Goal: Task Accomplishment & Management: Manage account settings

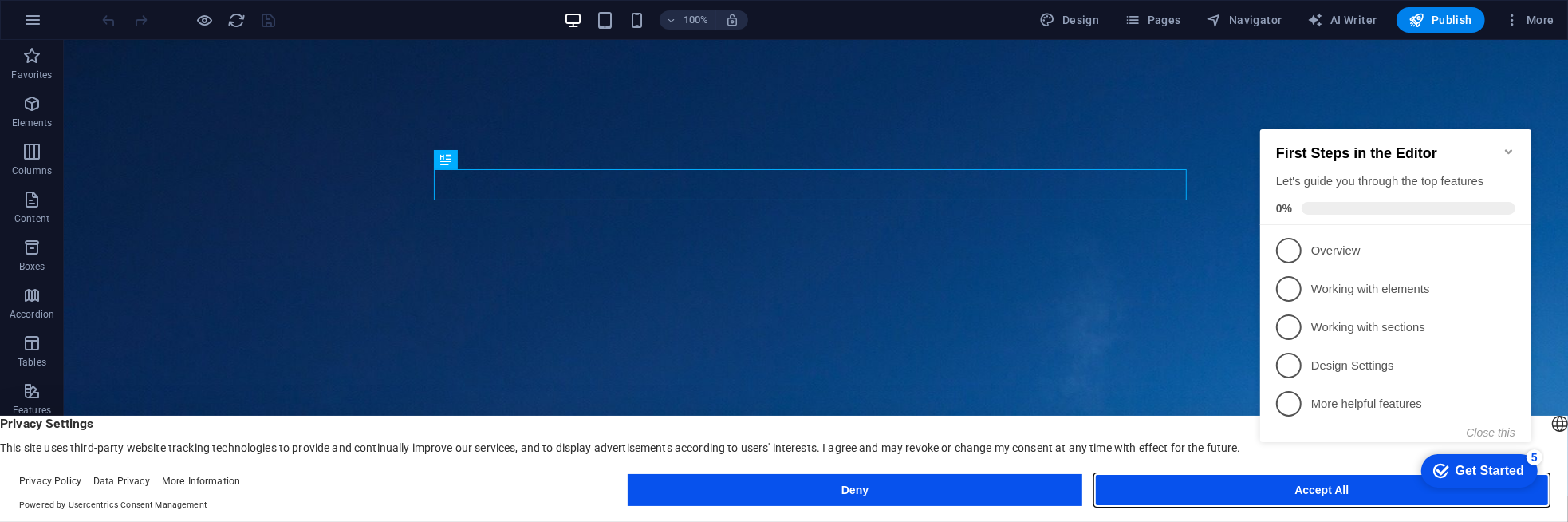
click at [1207, 485] on button "Accept All" at bounding box center [1322, 490] width 454 height 32
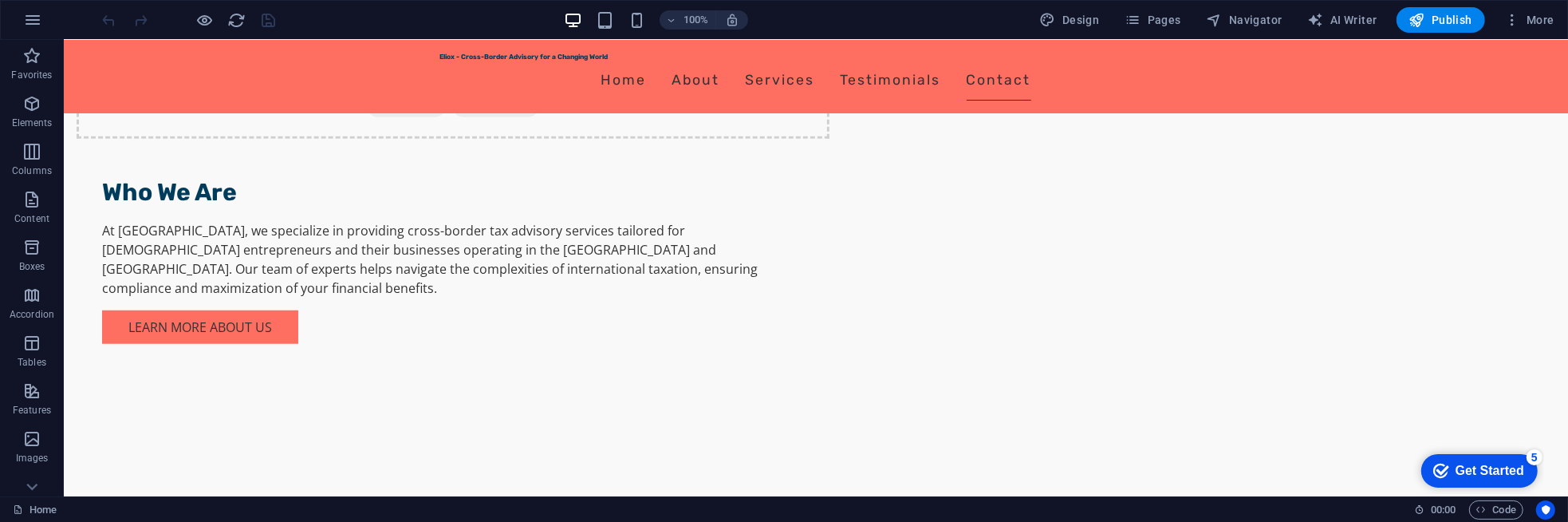
scroll to position [147, 0]
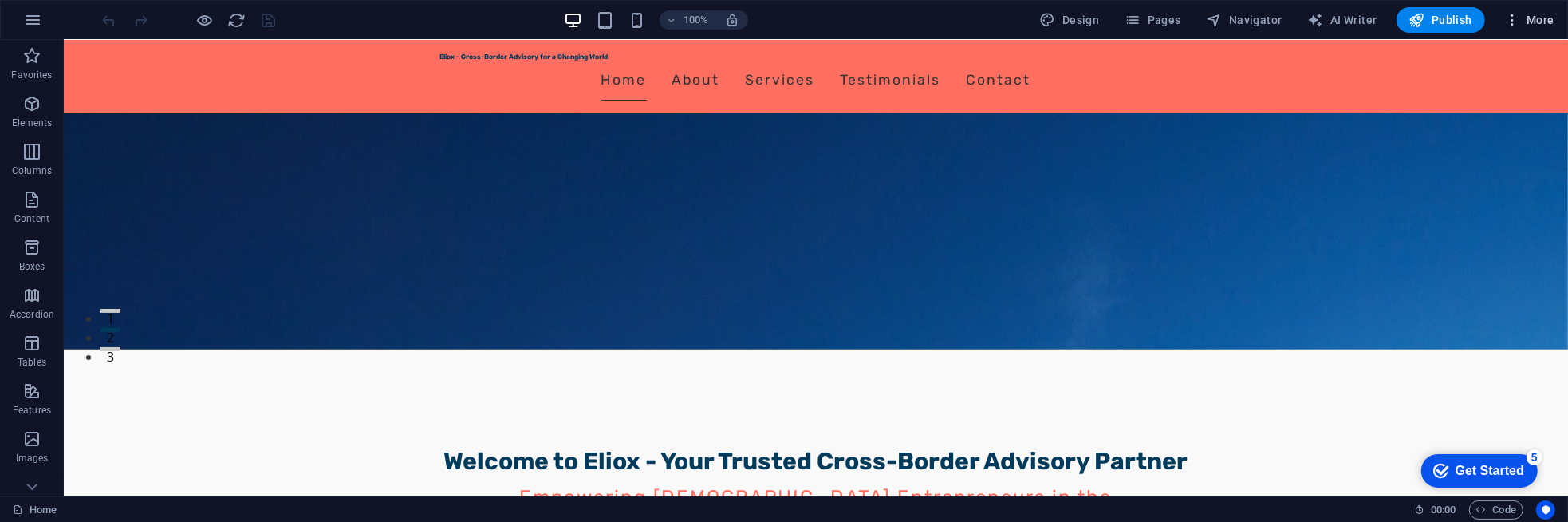
click at [1516, 16] on icon "button" at bounding box center [1512, 20] width 16 height 16
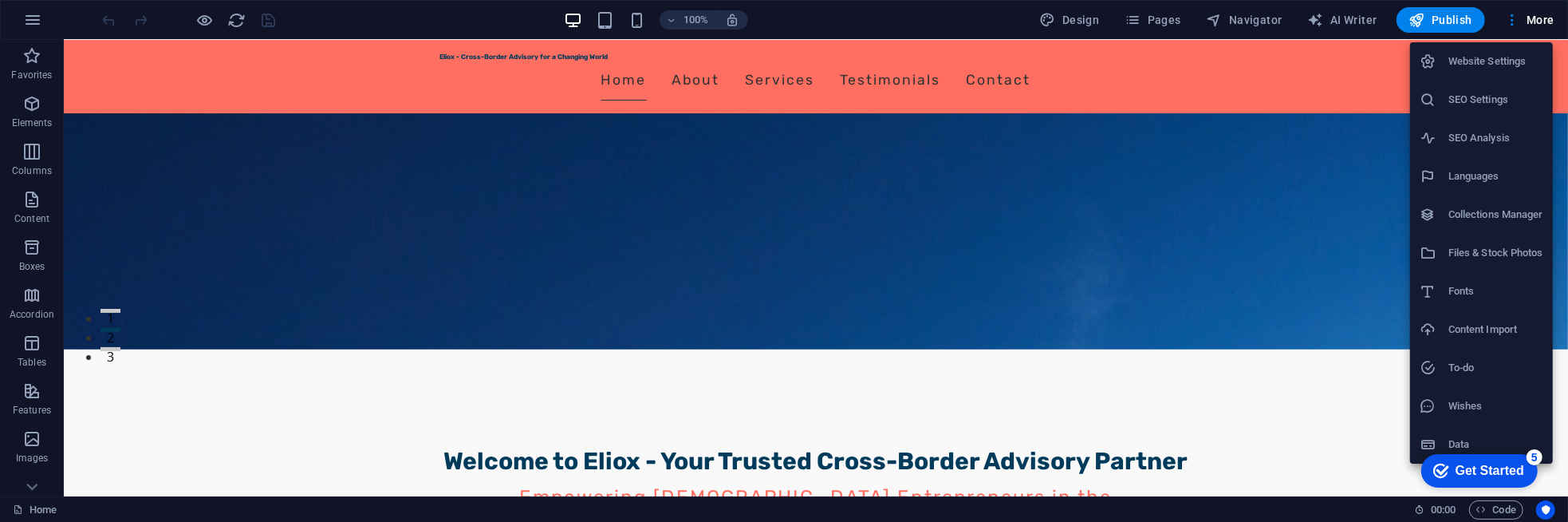
drag, startPoint x: 1561, startPoint y: 108, endPoint x: 1565, endPoint y: 135, distance: 27.3
click at [1565, 135] on div at bounding box center [784, 261] width 1568 height 522
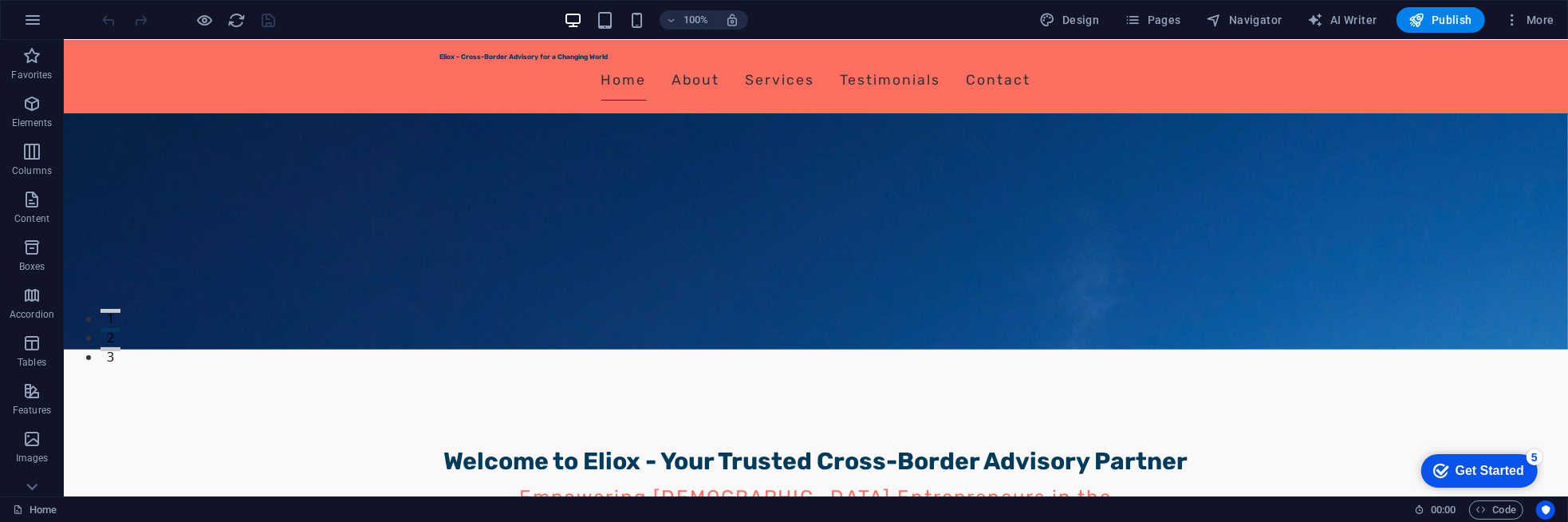
scroll to position [170, 0]
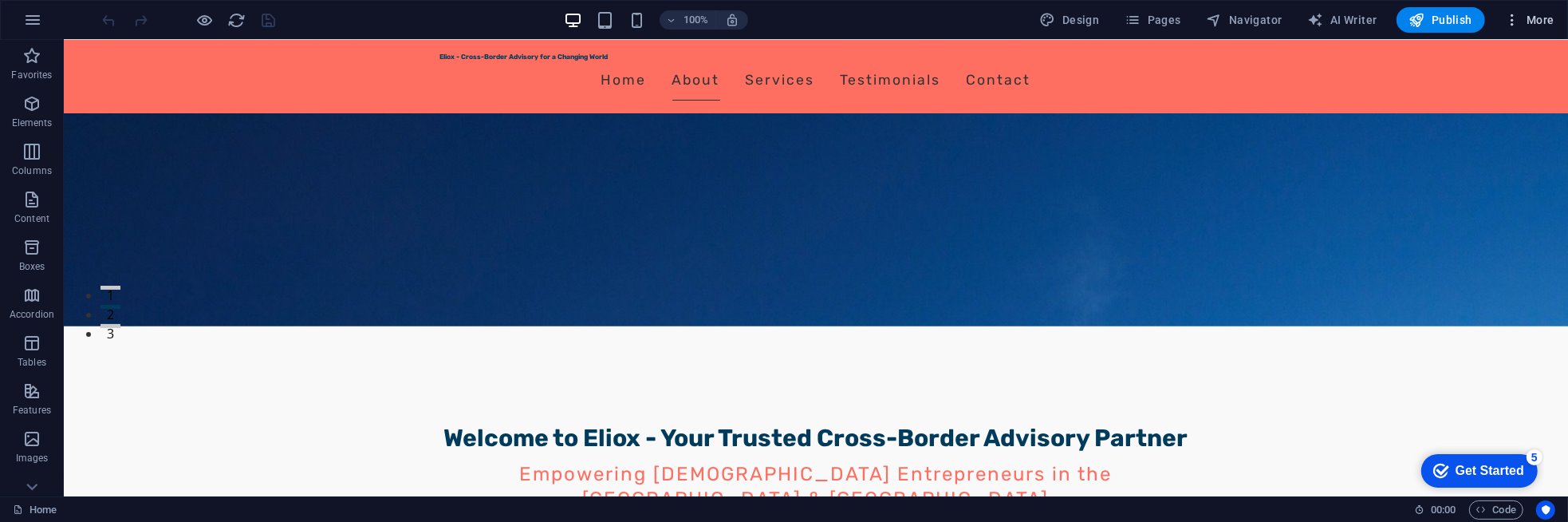
click at [1510, 15] on icon "button" at bounding box center [1512, 20] width 16 height 16
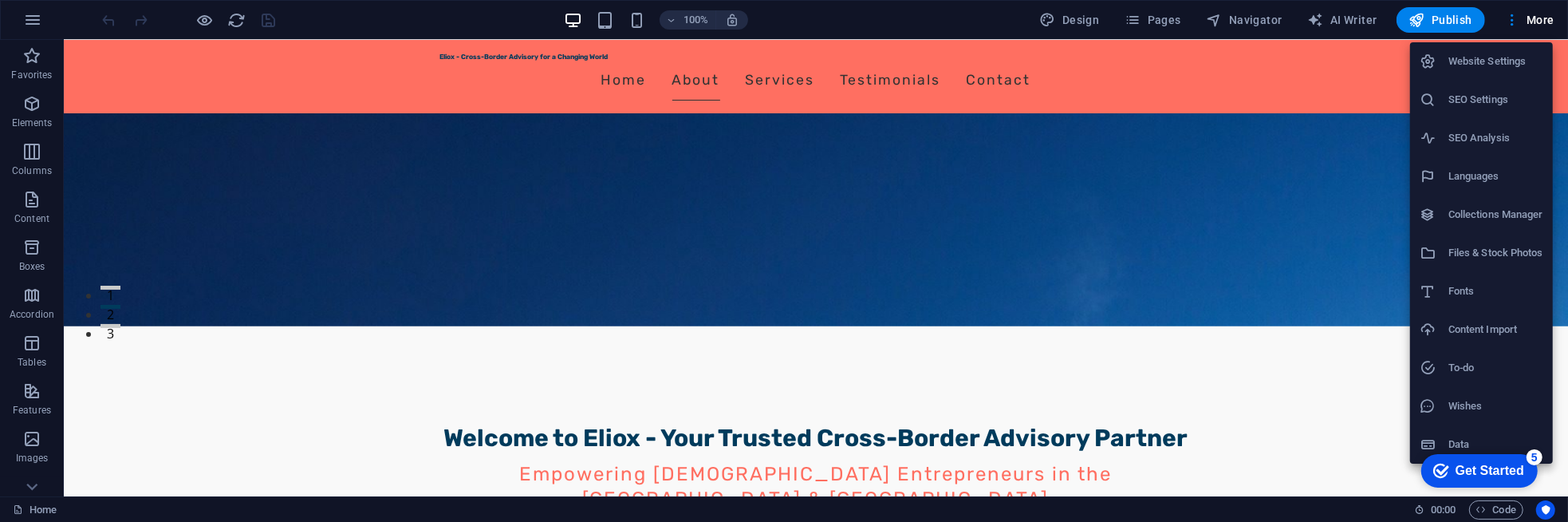
click at [1503, 406] on h6 "Wishes" at bounding box center [1496, 407] width 95 height 19
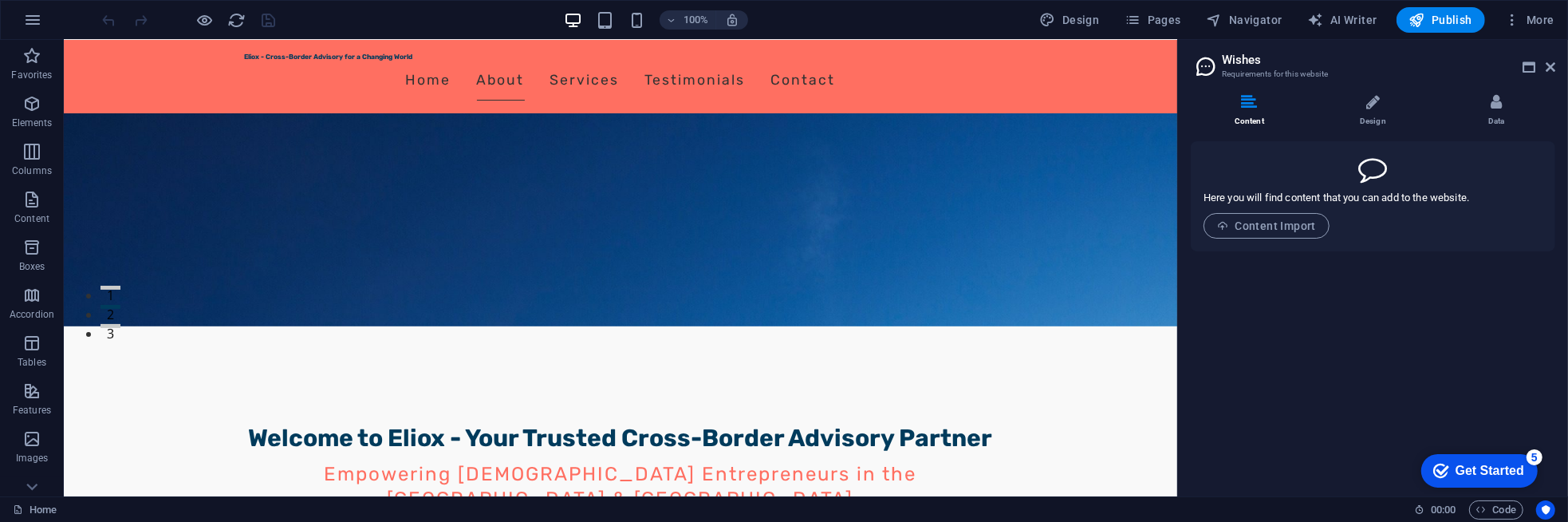
click at [1370, 168] on icon at bounding box center [1372, 168] width 29 height 29
click at [1357, 170] on div at bounding box center [1372, 168] width 339 height 29
click at [1510, 468] on div "Get Started" at bounding box center [1488, 470] width 68 height 15
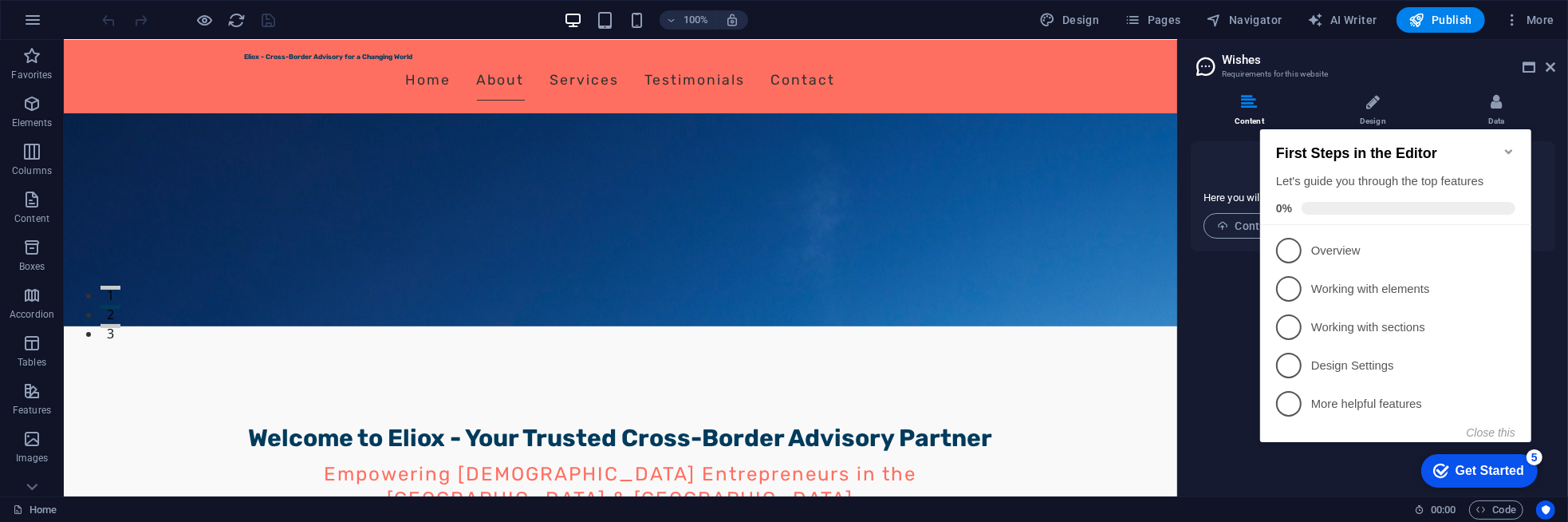
click at [1505, 148] on icon "Minimize checklist" at bounding box center [1507, 151] width 13 height 13
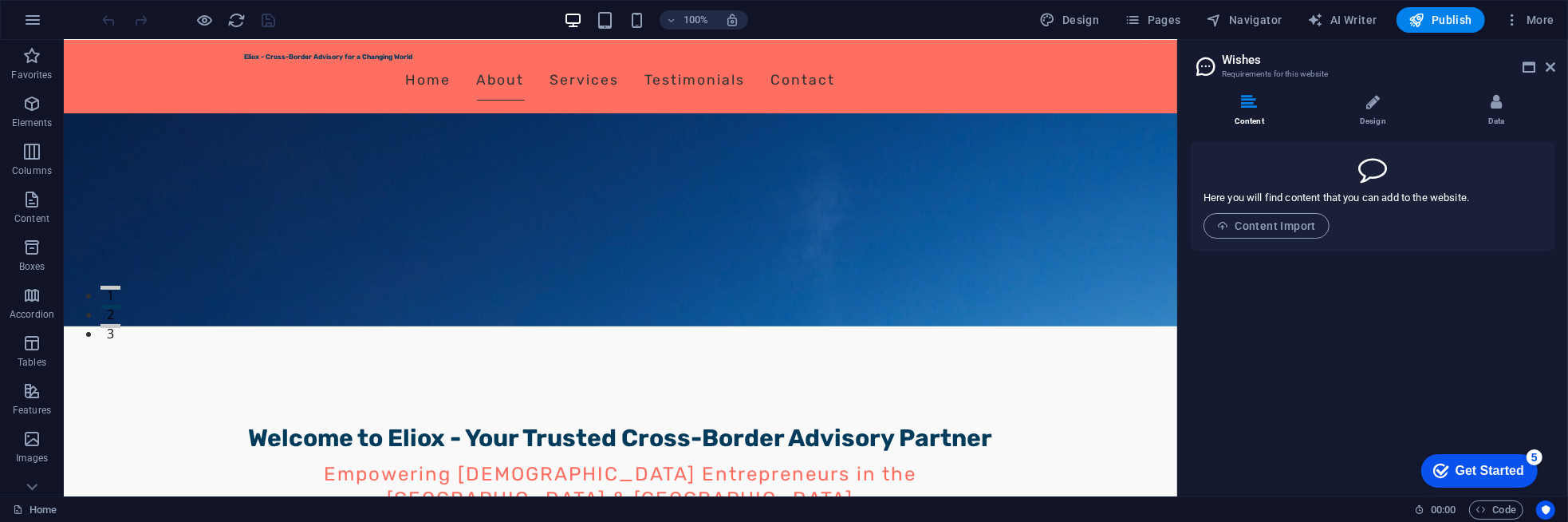
click at [1255, 187] on span at bounding box center [1336, 186] width 266 height 8
click at [1363, 164] on icon at bounding box center [1372, 168] width 29 height 29
click at [1344, 212] on span at bounding box center [1336, 209] width 266 height 8
click at [1360, 111] on li "Design" at bounding box center [1376, 112] width 124 height 35
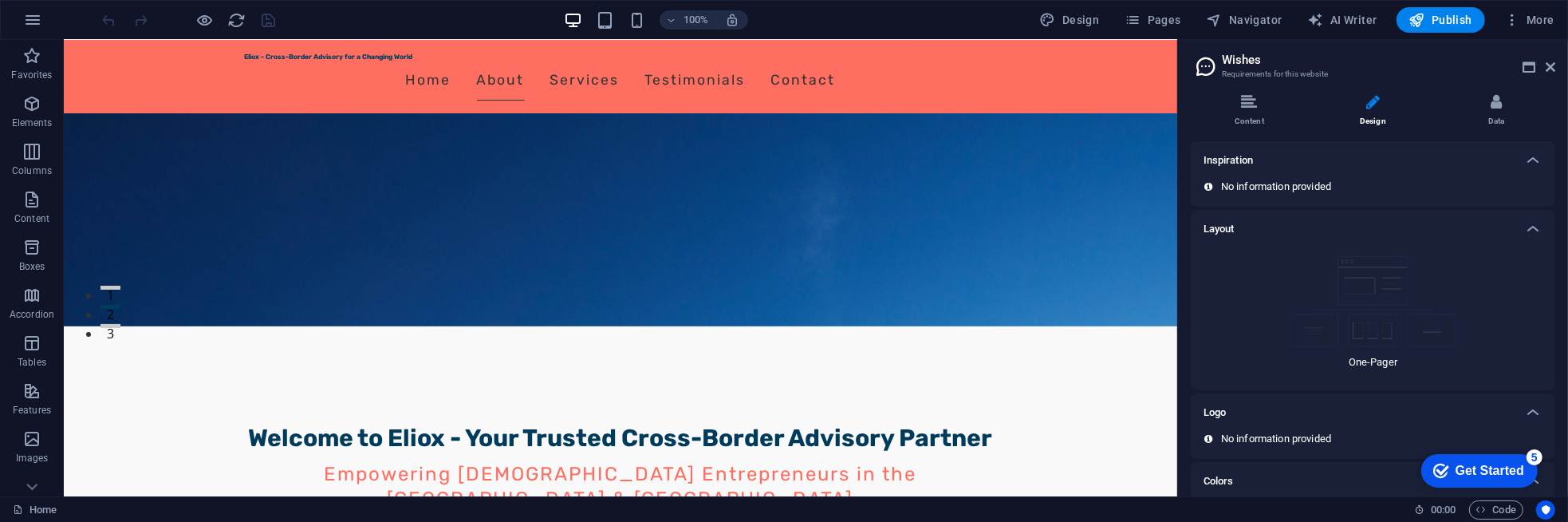
click at [1369, 358] on p "One-Pager" at bounding box center [1373, 362] width 49 height 15
drag, startPoint x: 1376, startPoint y: 370, endPoint x: 1372, endPoint y: 334, distance: 36.2
click at [1376, 370] on div "One-Pager" at bounding box center [1372, 312] width 339 height 129
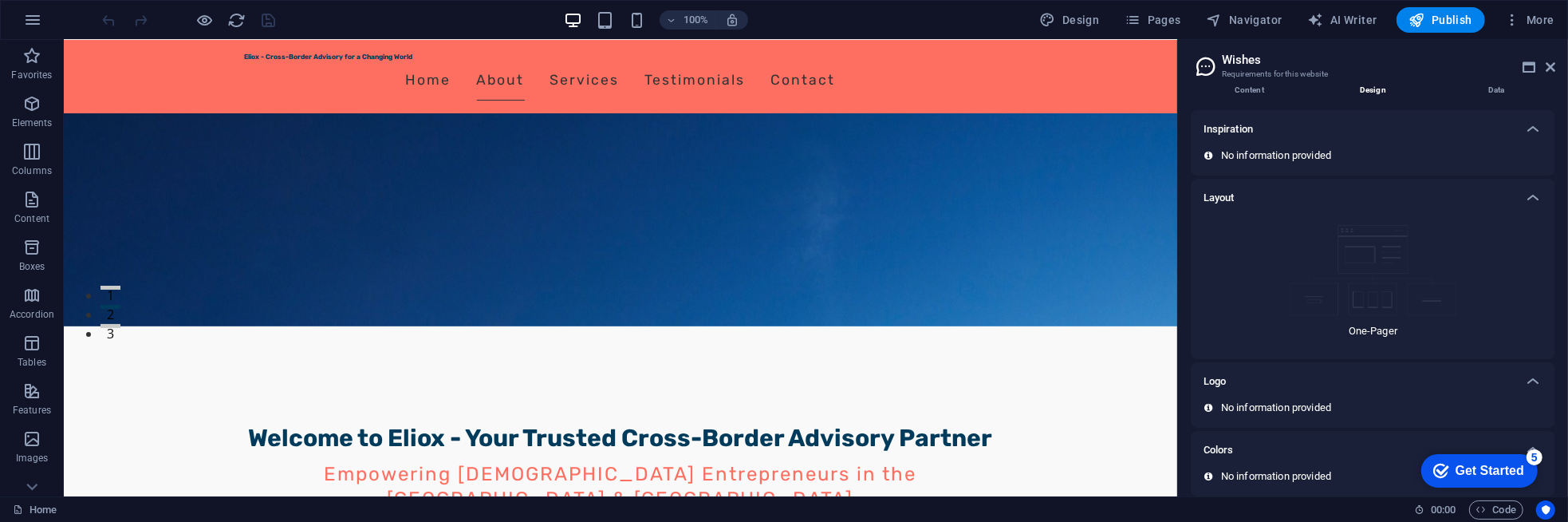
scroll to position [43, 0]
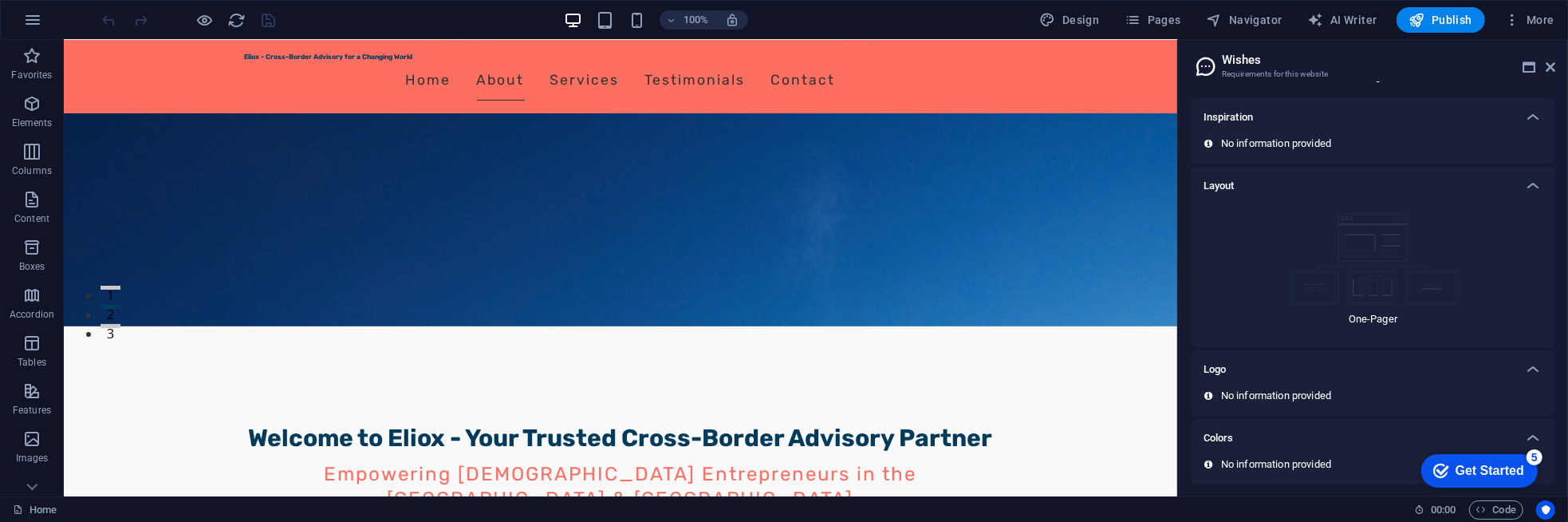
drag, startPoint x: 1300, startPoint y: 489, endPoint x: 1372, endPoint y: 467, distance: 75.3
click at [1301, 488] on div "Content Design Data Here you will find content that you can add to the website.…" at bounding box center [1373, 289] width 390 height 415
click at [1538, 438] on icon at bounding box center [1532, 438] width 19 height 19
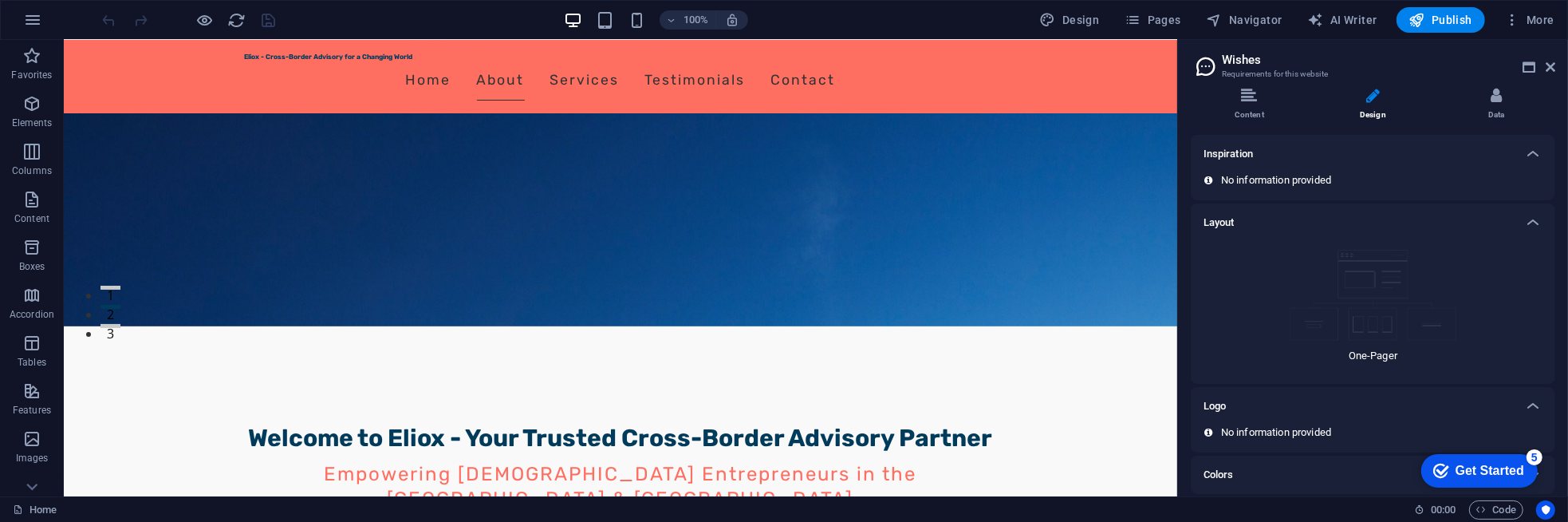
scroll to position [0, 0]
click at [1527, 67] on icon at bounding box center [1528, 67] width 13 height 13
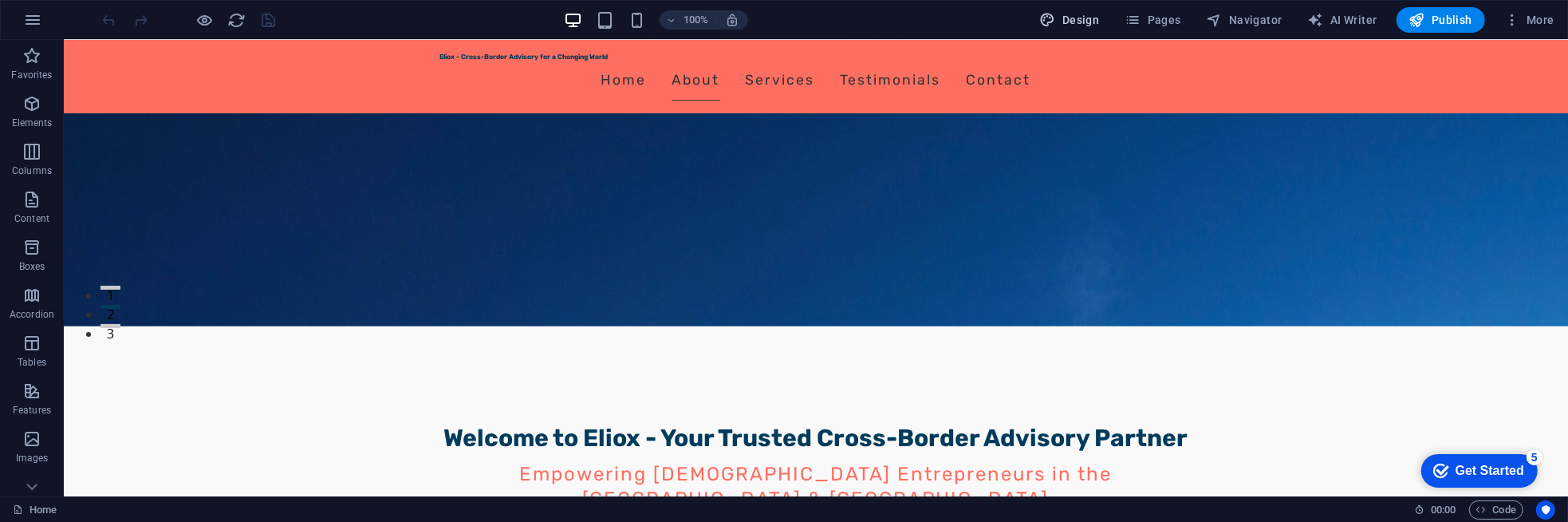
drag, startPoint x: 1019, startPoint y: 73, endPoint x: 1075, endPoint y: 15, distance: 80.6
click at [1075, 15] on span "Design" at bounding box center [1069, 20] width 60 height 16
select select "px"
select select "200"
select select "px"
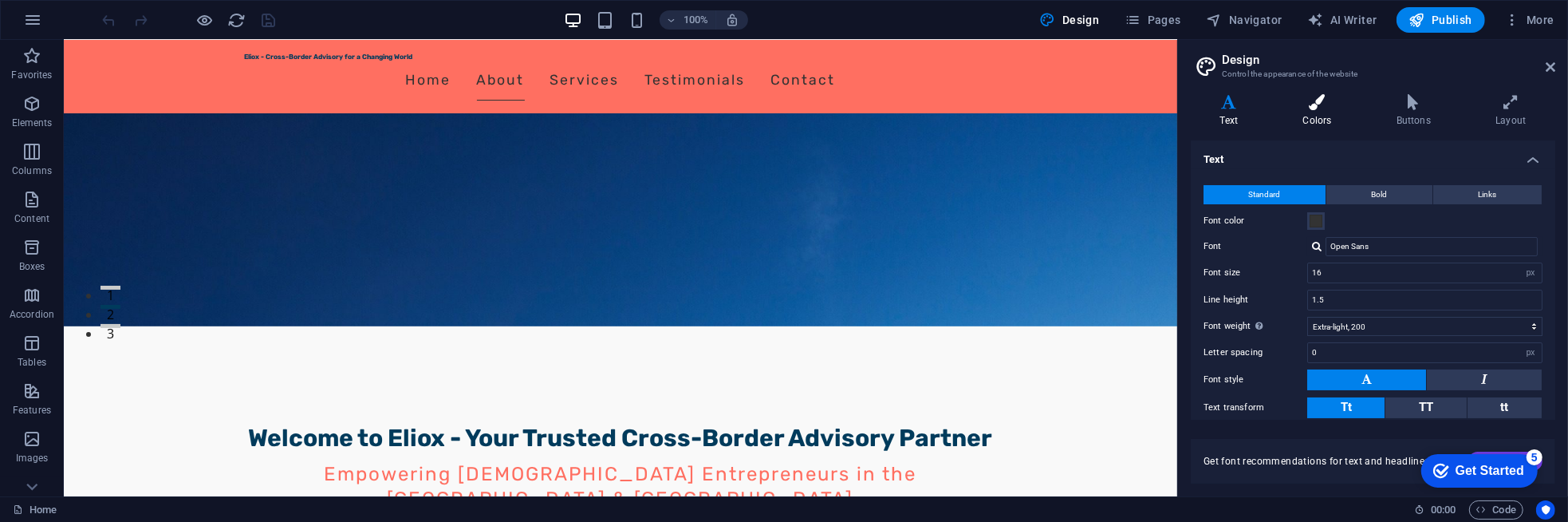
click at [1325, 112] on h4 "Colors" at bounding box center [1320, 111] width 94 height 34
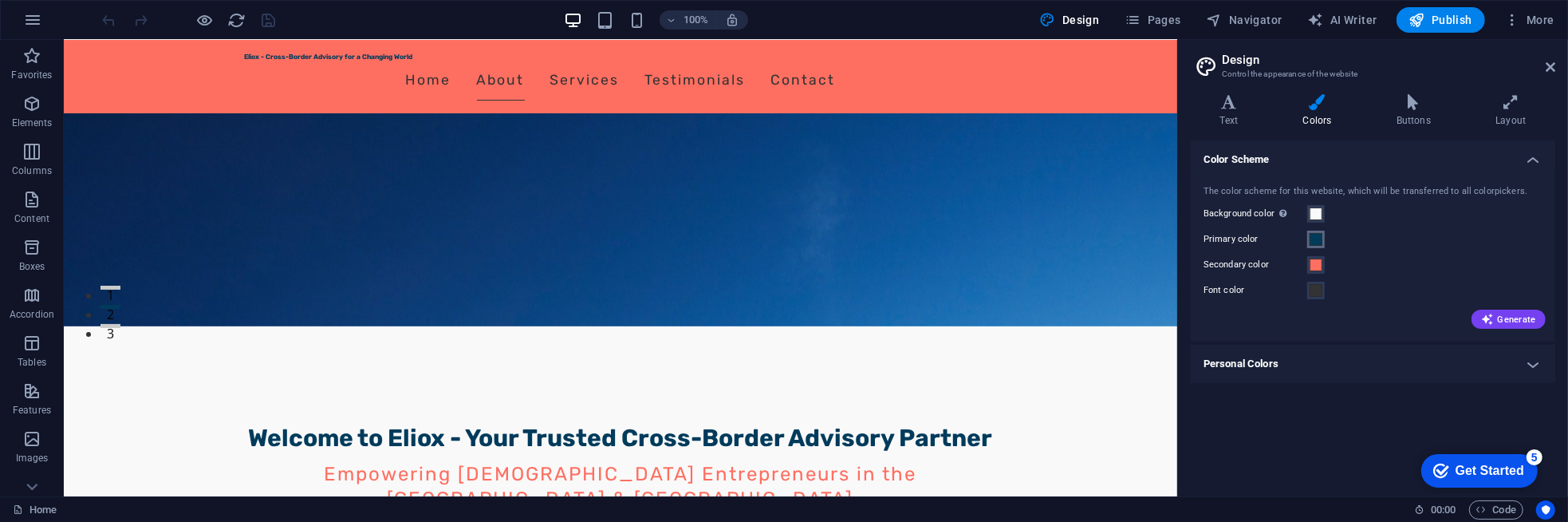
click at [1317, 245] on span at bounding box center [1316, 239] width 13 height 13
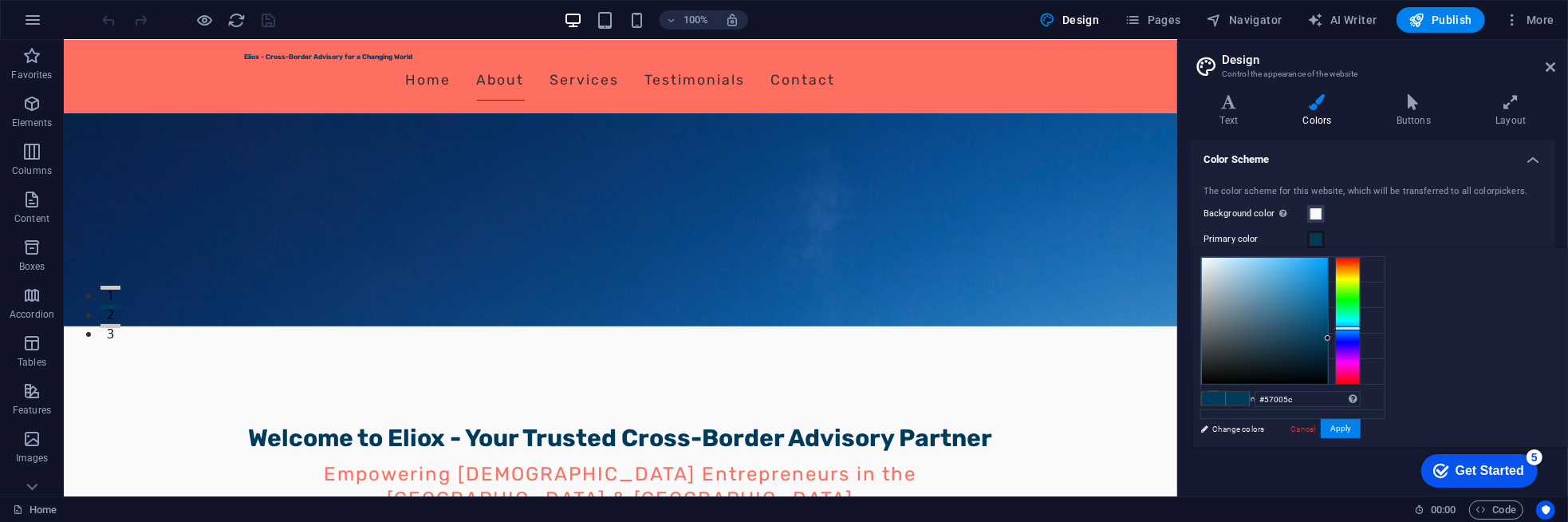
click at [1360, 361] on div at bounding box center [1347, 320] width 25 height 127
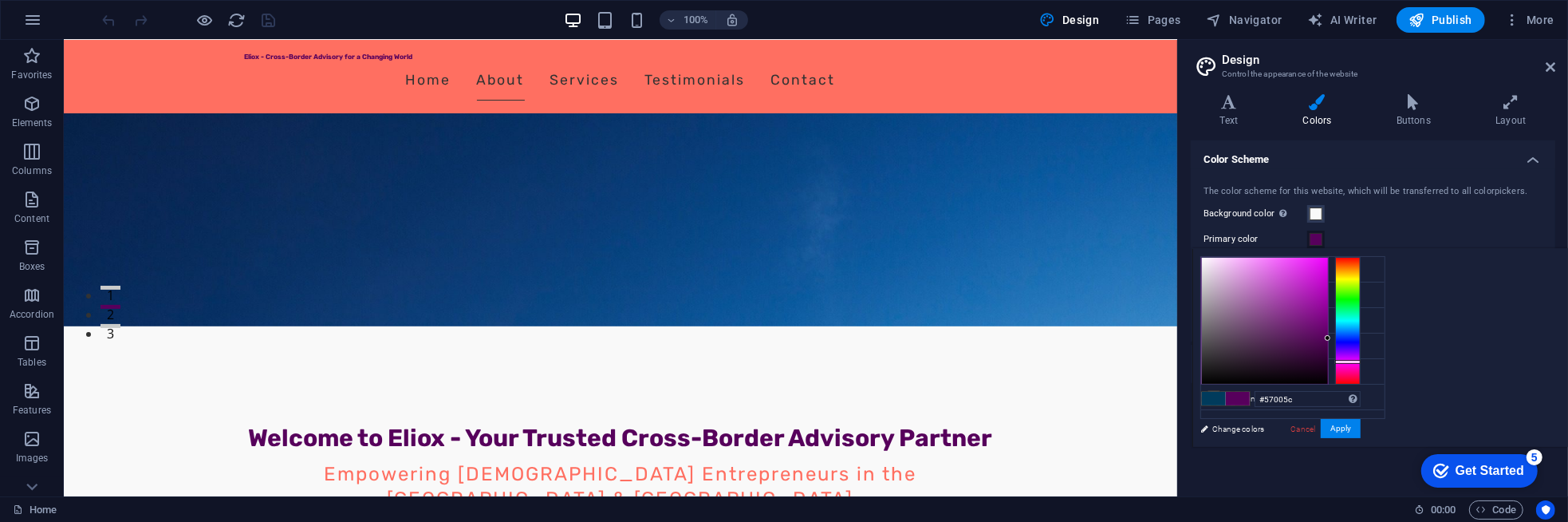
type input "#d946e2"
click at [1328, 271] on div at bounding box center [1264, 320] width 126 height 126
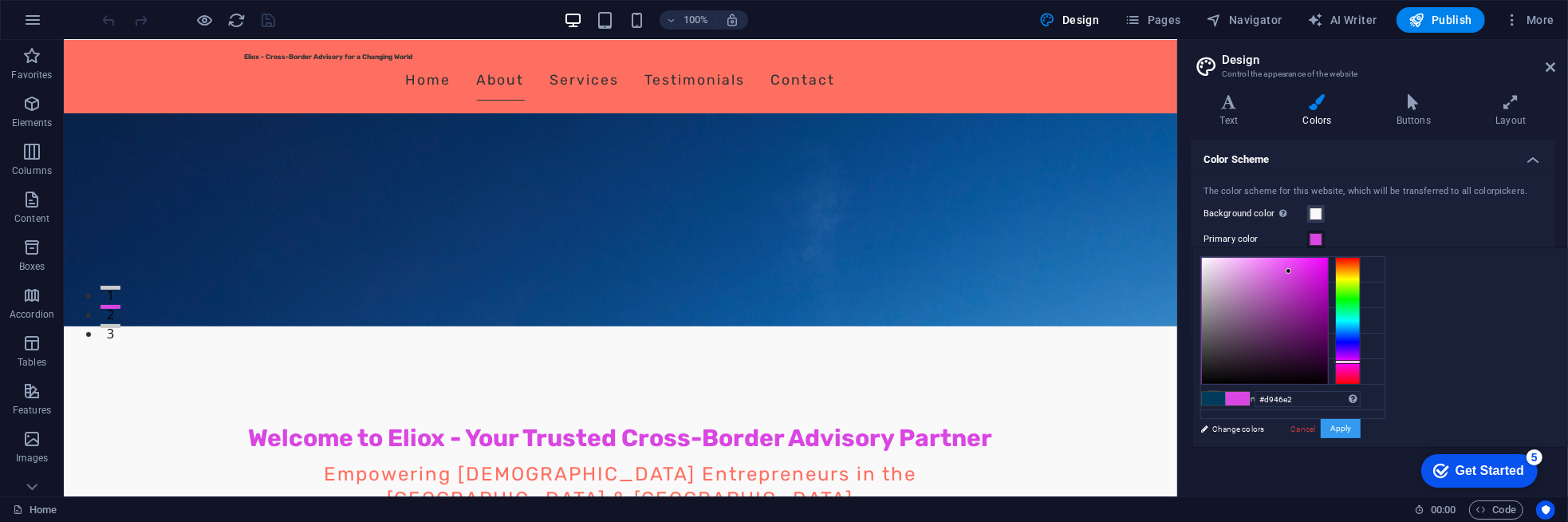
click at [1360, 426] on button "Apply" at bounding box center [1340, 428] width 40 height 19
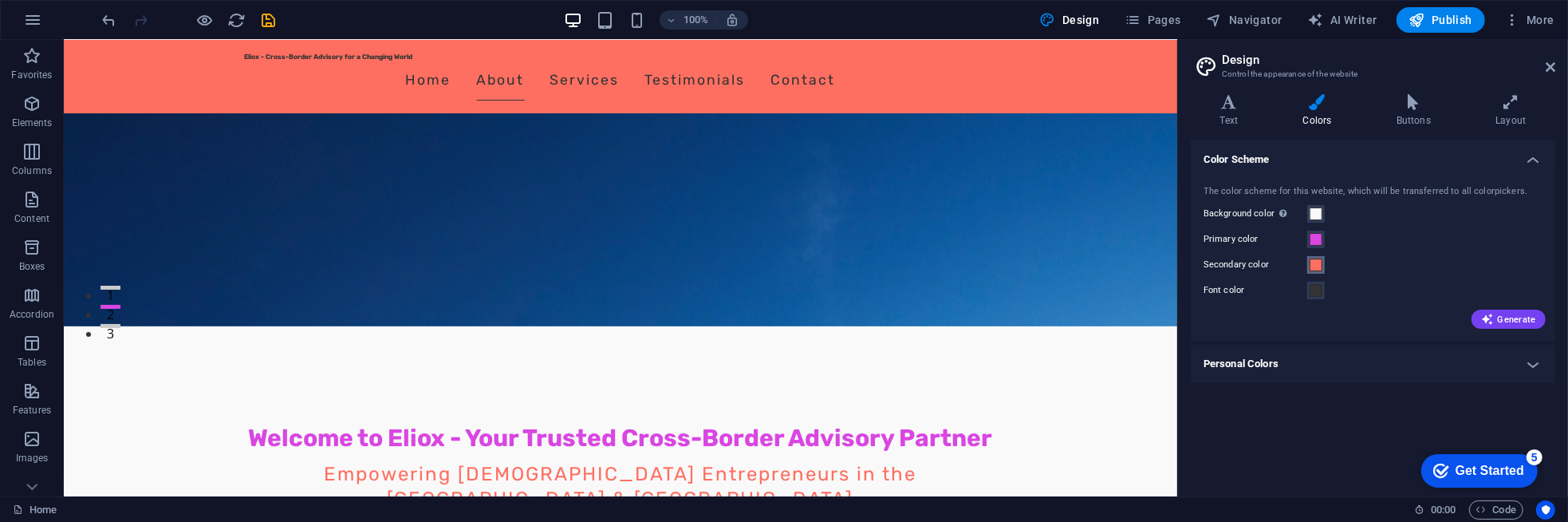
click at [1312, 264] on span at bounding box center [1316, 264] width 13 height 13
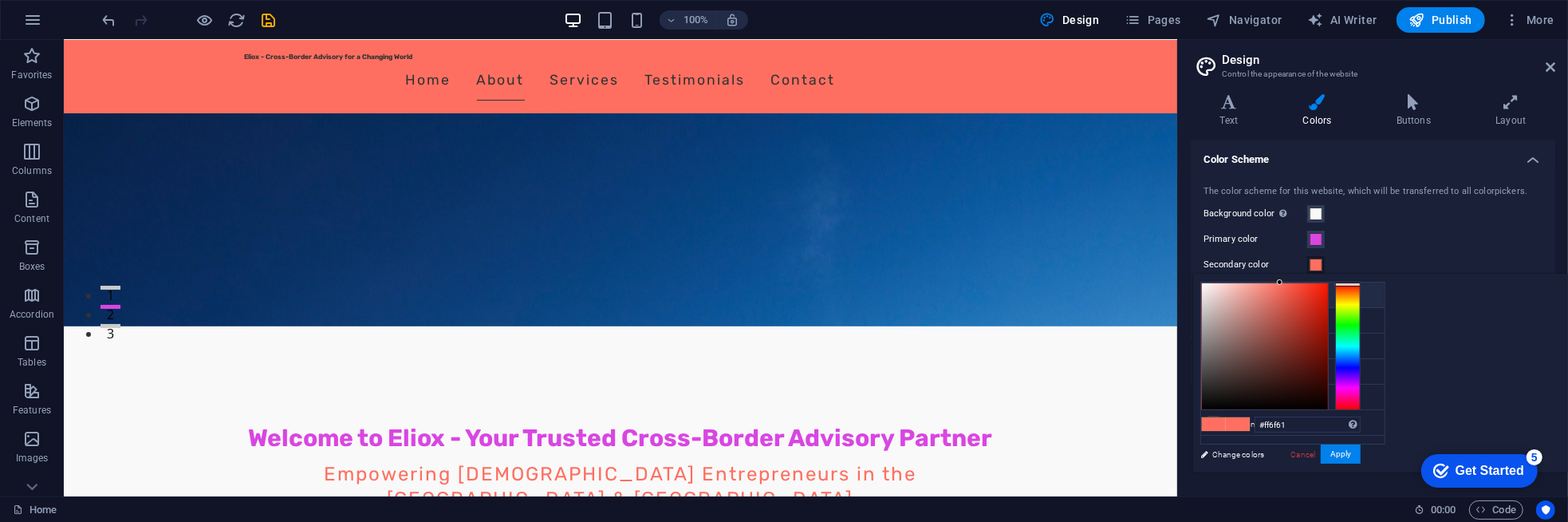
click at [1258, 290] on li "Background color #F9F9F9" at bounding box center [1293, 295] width 184 height 25
type input "#f9f9f9"
click at [1360, 453] on button "Apply" at bounding box center [1340, 454] width 40 height 19
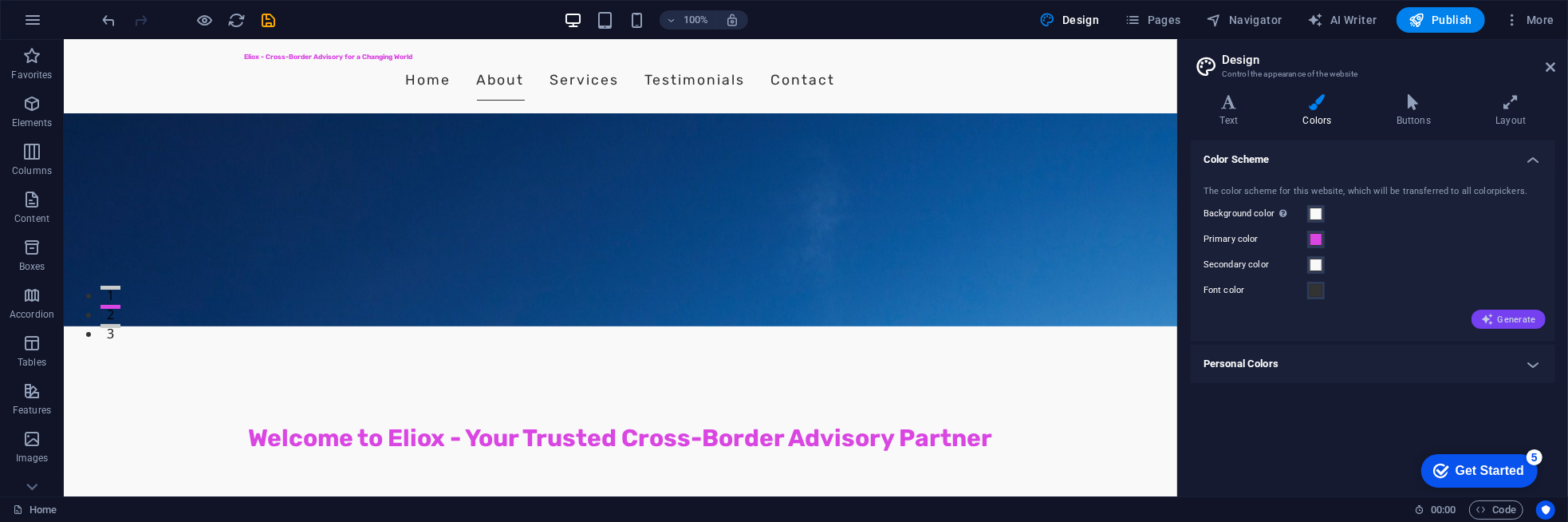
click at [1516, 322] on span "Generate" at bounding box center [1508, 319] width 55 height 13
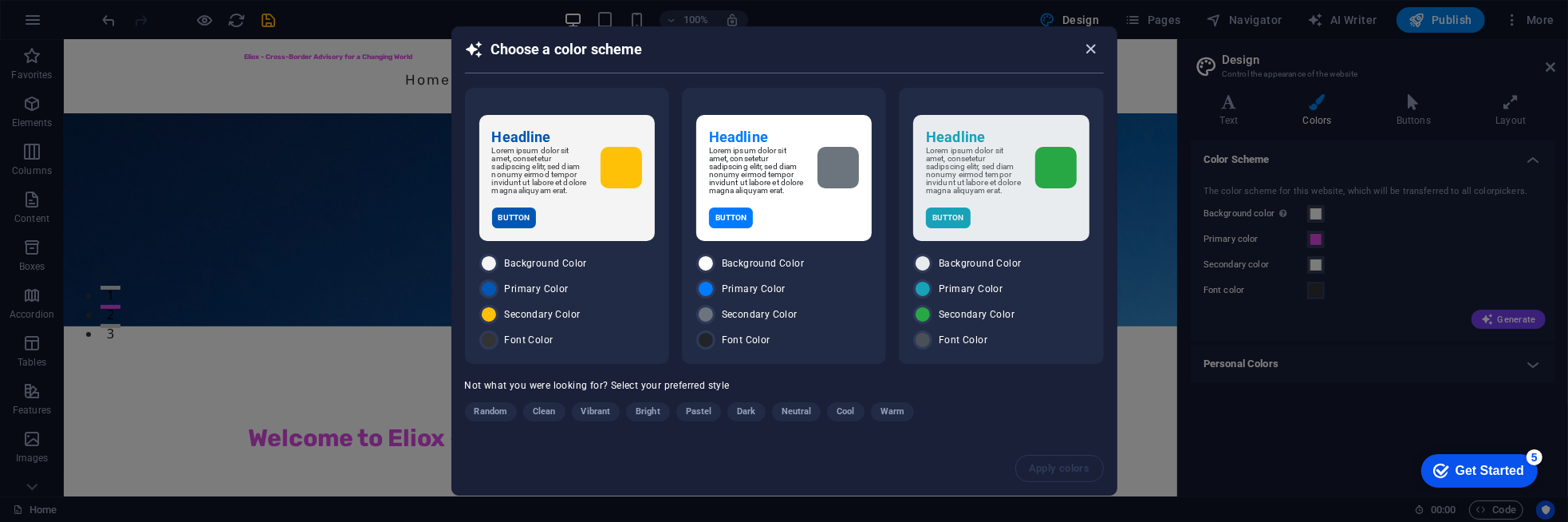
click at [1092, 42] on icon "button" at bounding box center [1090, 49] width 18 height 18
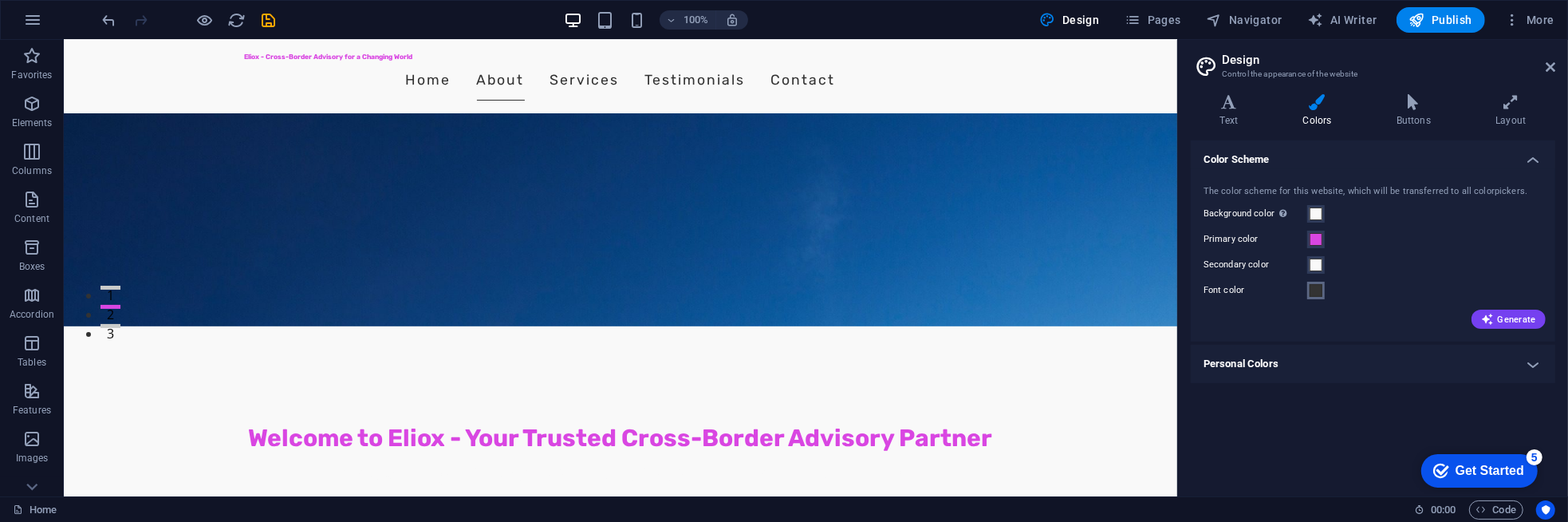
click at [1321, 291] on span at bounding box center [1316, 290] width 13 height 13
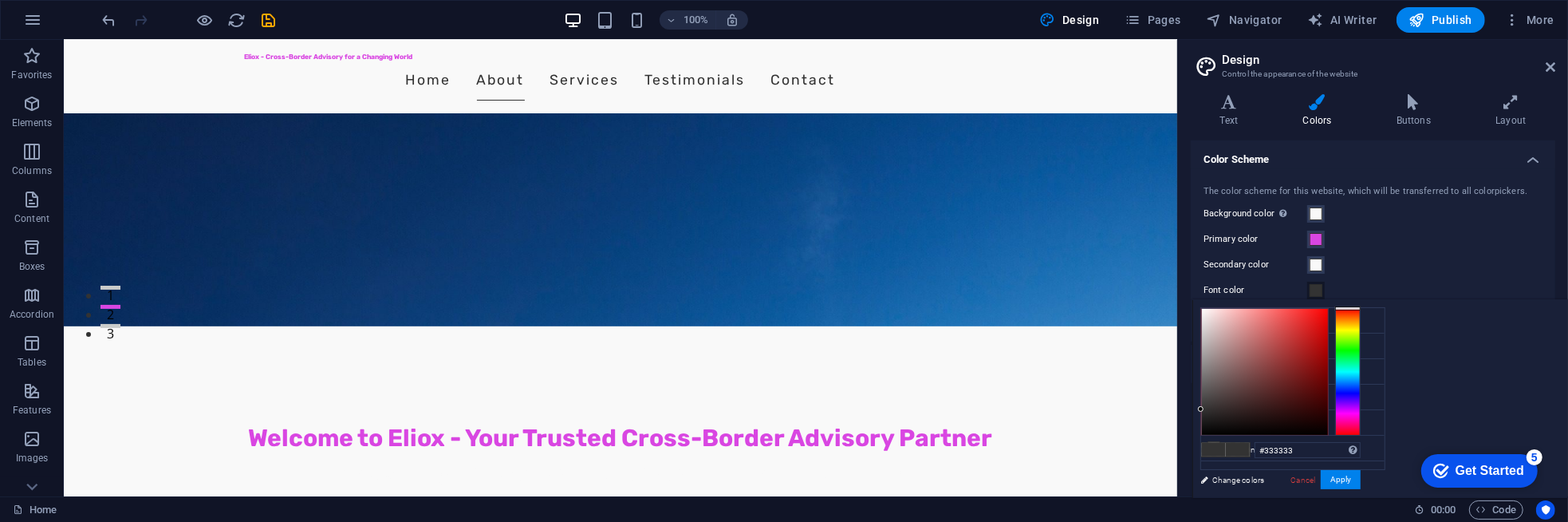
click at [1419, 232] on div "Primary color" at bounding box center [1372, 239] width 339 height 19
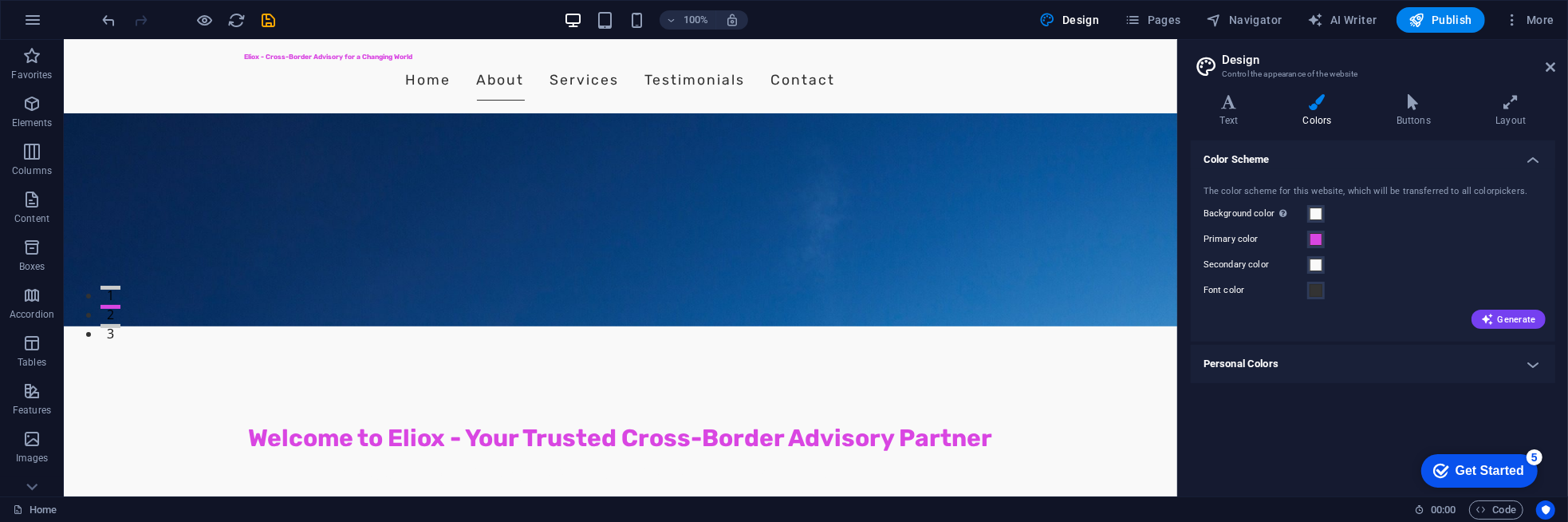
click at [1538, 367] on h4 "Personal Colors" at bounding box center [1372, 364] width 365 height 38
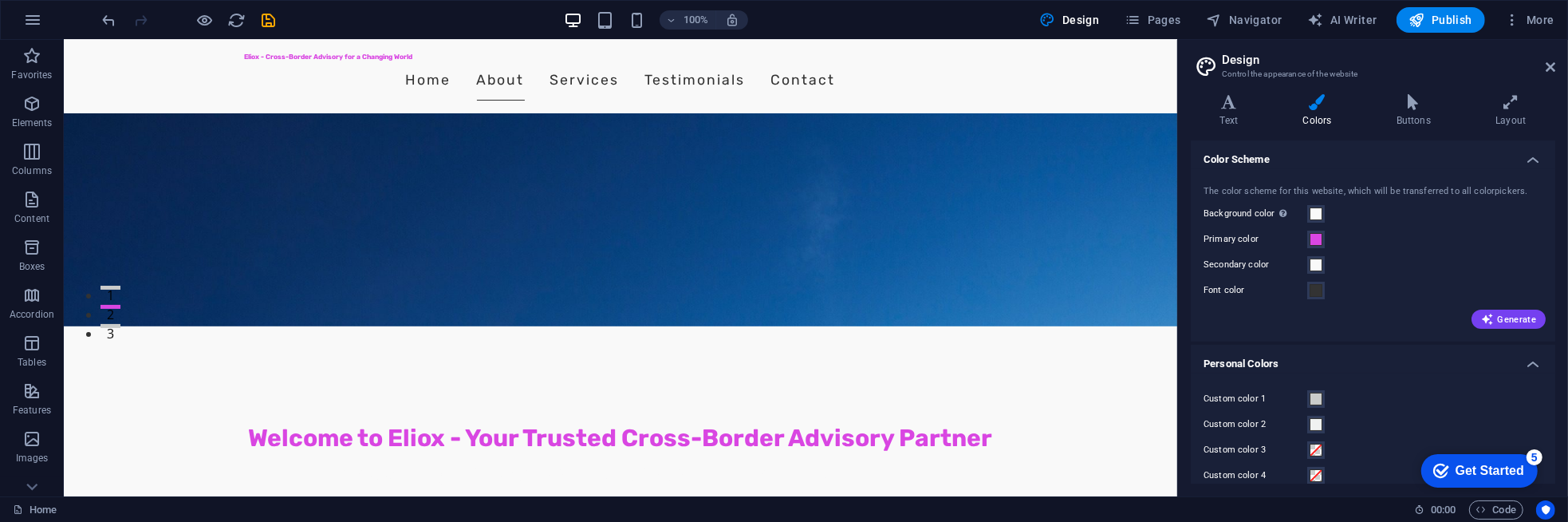
click at [1538, 367] on h4 "Personal Colors" at bounding box center [1372, 359] width 365 height 29
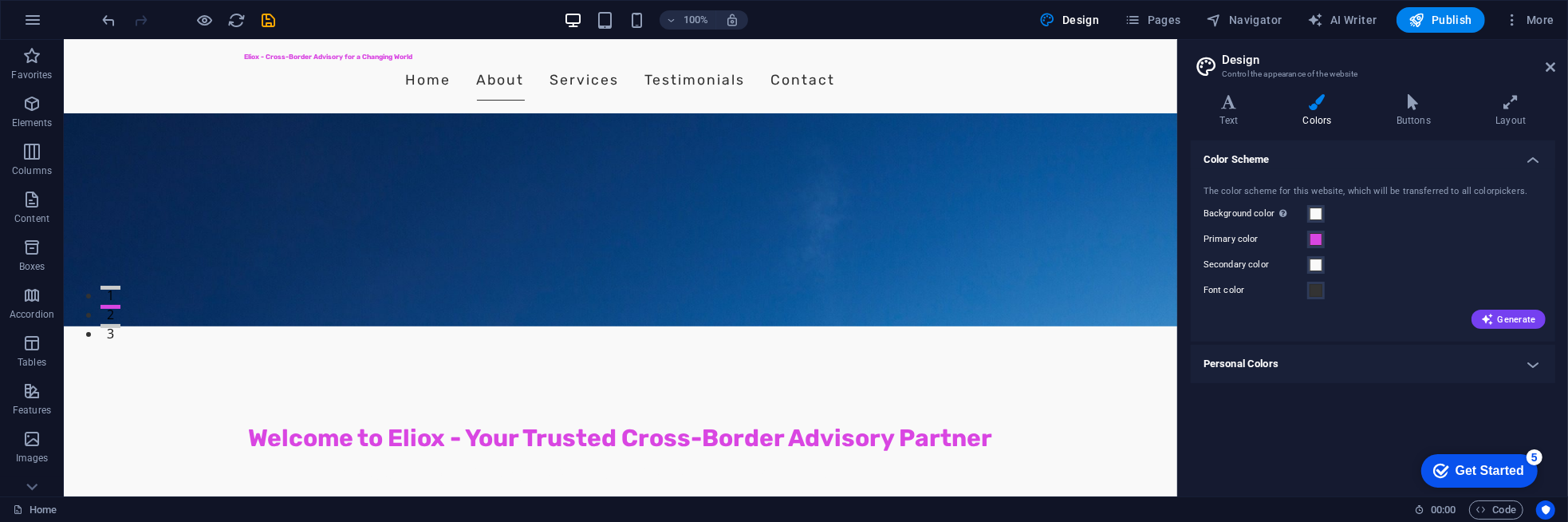
click at [1502, 306] on div "Generate" at bounding box center [1372, 316] width 346 height 25
click at [1516, 325] on span "Generate" at bounding box center [1508, 319] width 55 height 13
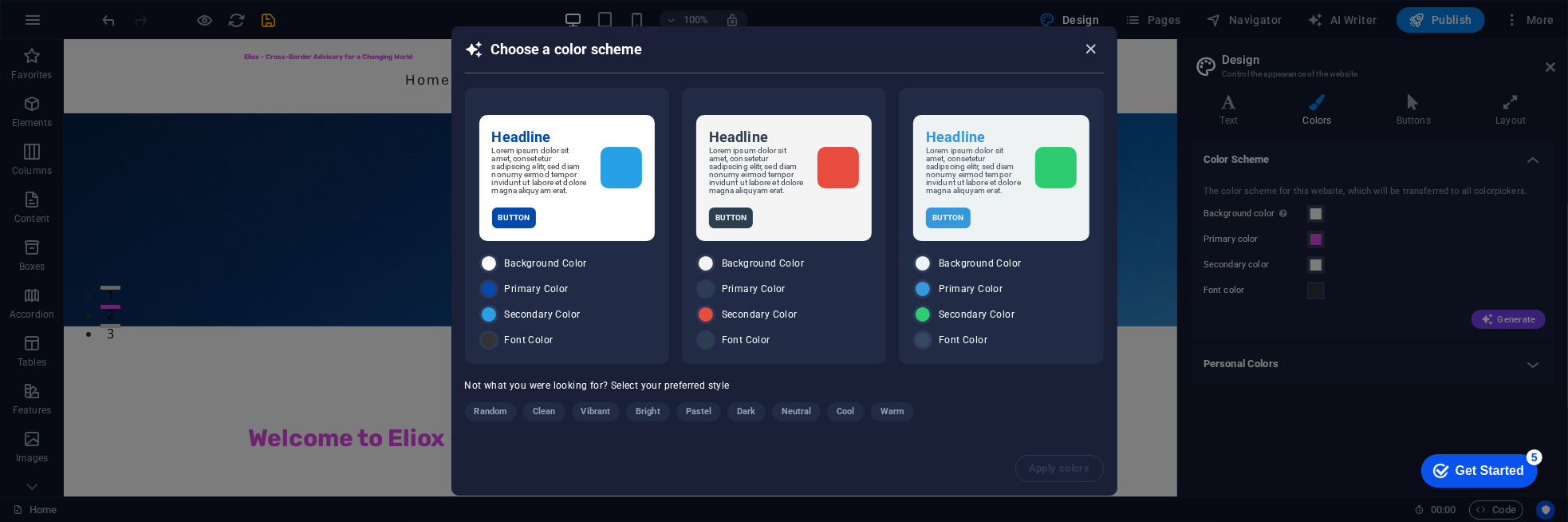
click at [1094, 44] on icon "button" at bounding box center [1090, 49] width 18 height 18
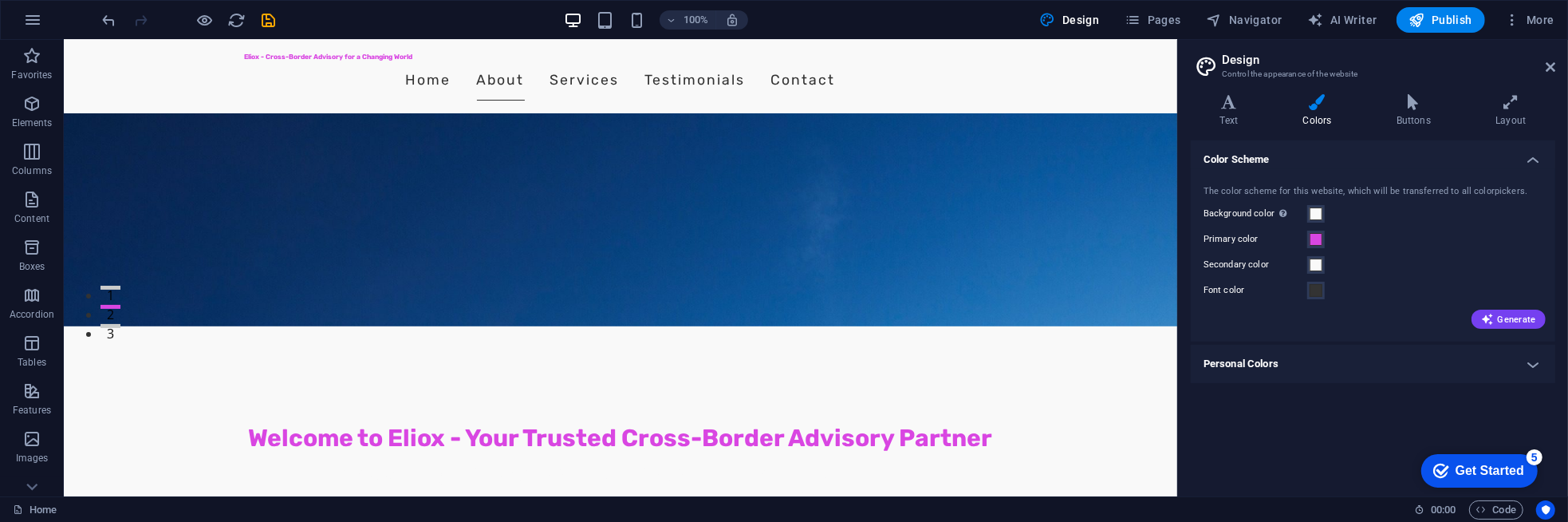
click at [1474, 469] on div "Get Started" at bounding box center [1488, 470] width 68 height 15
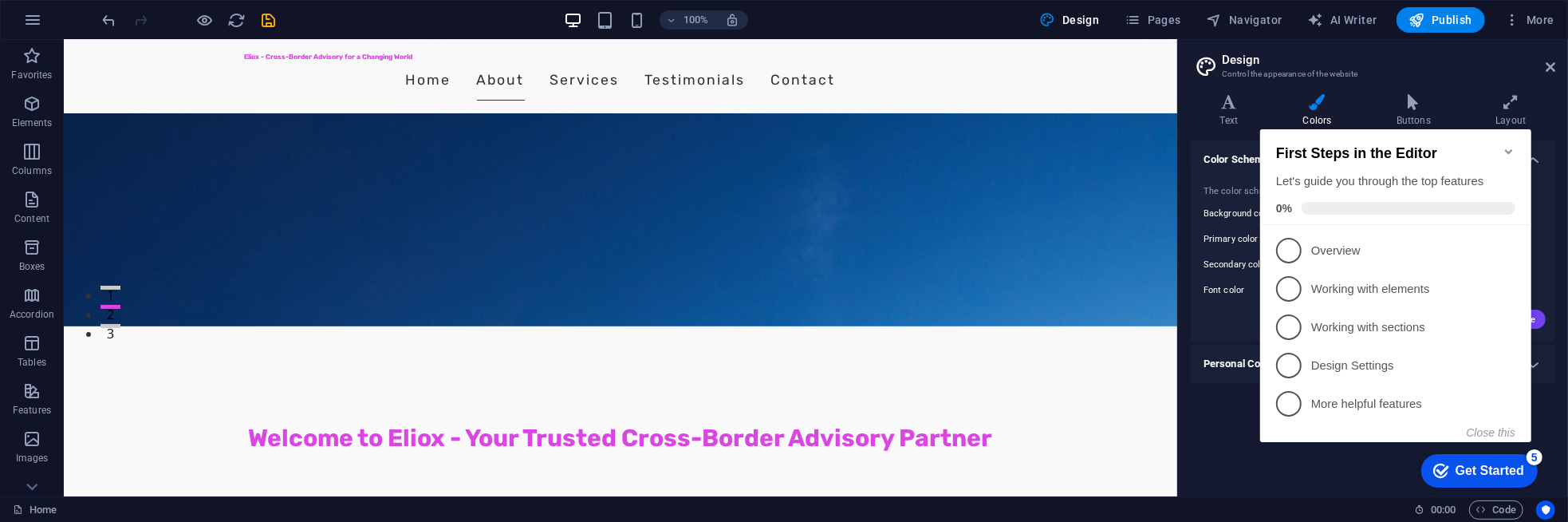
click at [1510, 148] on icon "Minimize checklist" at bounding box center [1507, 151] width 7 height 5
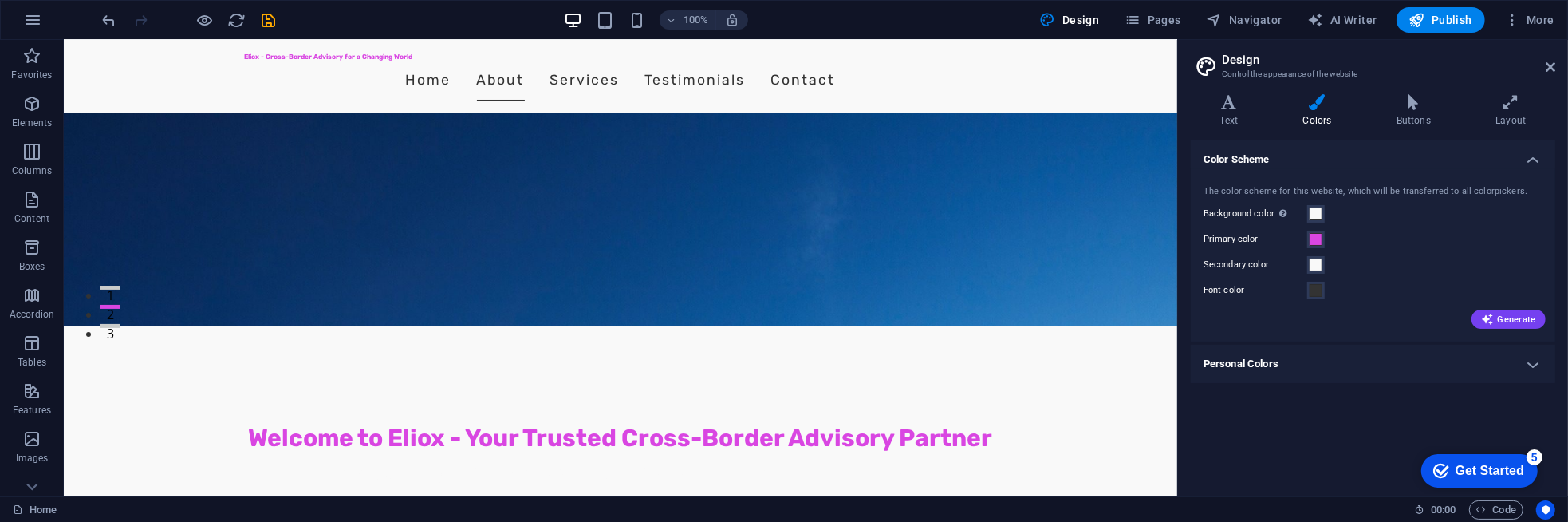
click html "checkmark Get Started 5 First Steps in the Editor Let's guide you through the t…"
click at [1255, 95] on icon at bounding box center [1228, 102] width 76 height 16
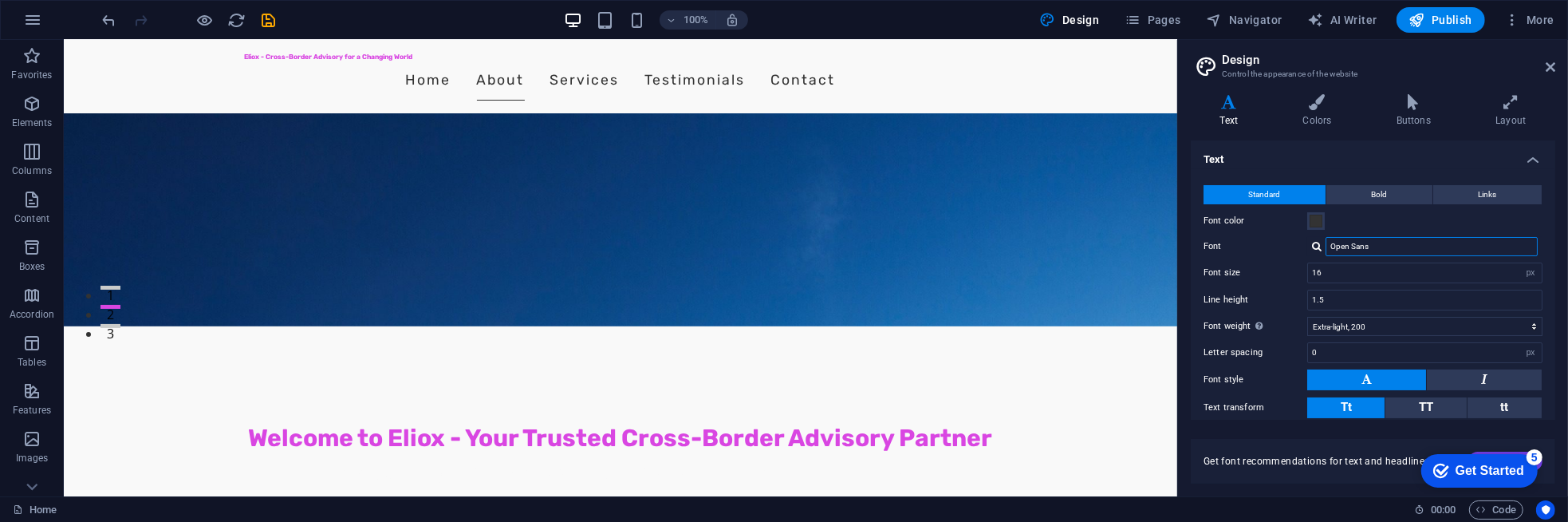
click at [1397, 246] on input "Open Sans" at bounding box center [1431, 246] width 212 height 19
click at [1319, 244] on div at bounding box center [1316, 246] width 10 height 10
click at [1383, 306] on div "Manage fonts →" at bounding box center [1435, 309] width 211 height 20
select select "popularity"
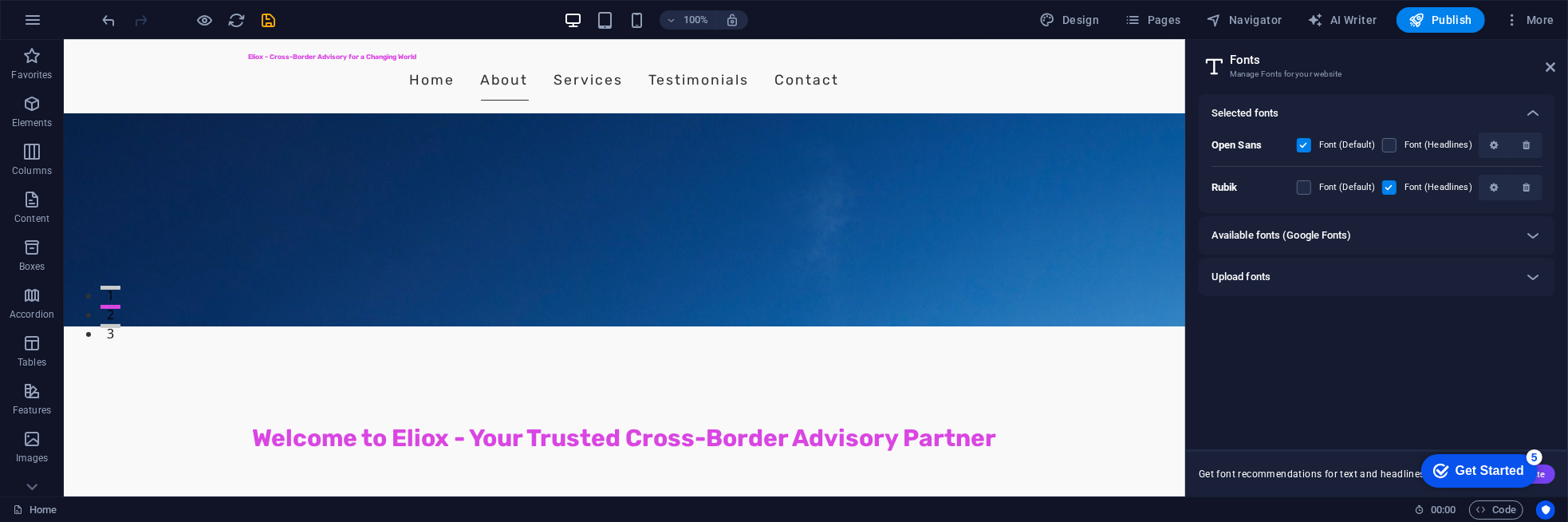
click at [1329, 232] on h6 "Available fonts (Google Fonts)" at bounding box center [1281, 236] width 140 height 19
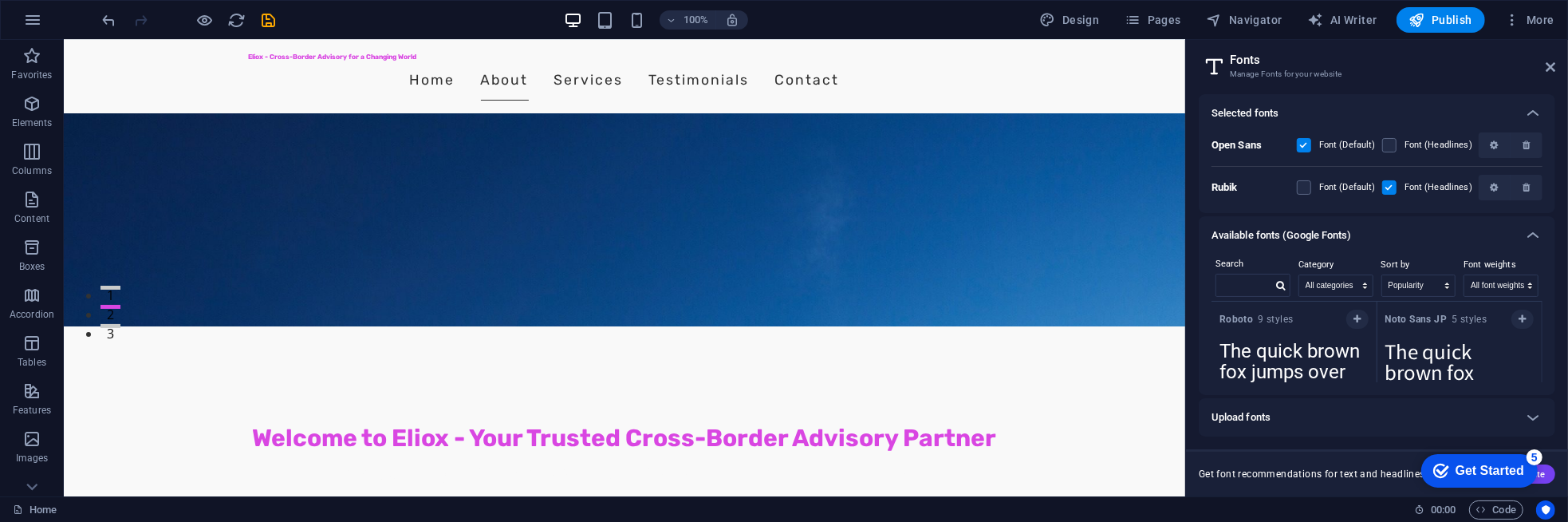
click at [1295, 231] on h6 "Available fonts (Google Fonts)" at bounding box center [1281, 236] width 140 height 19
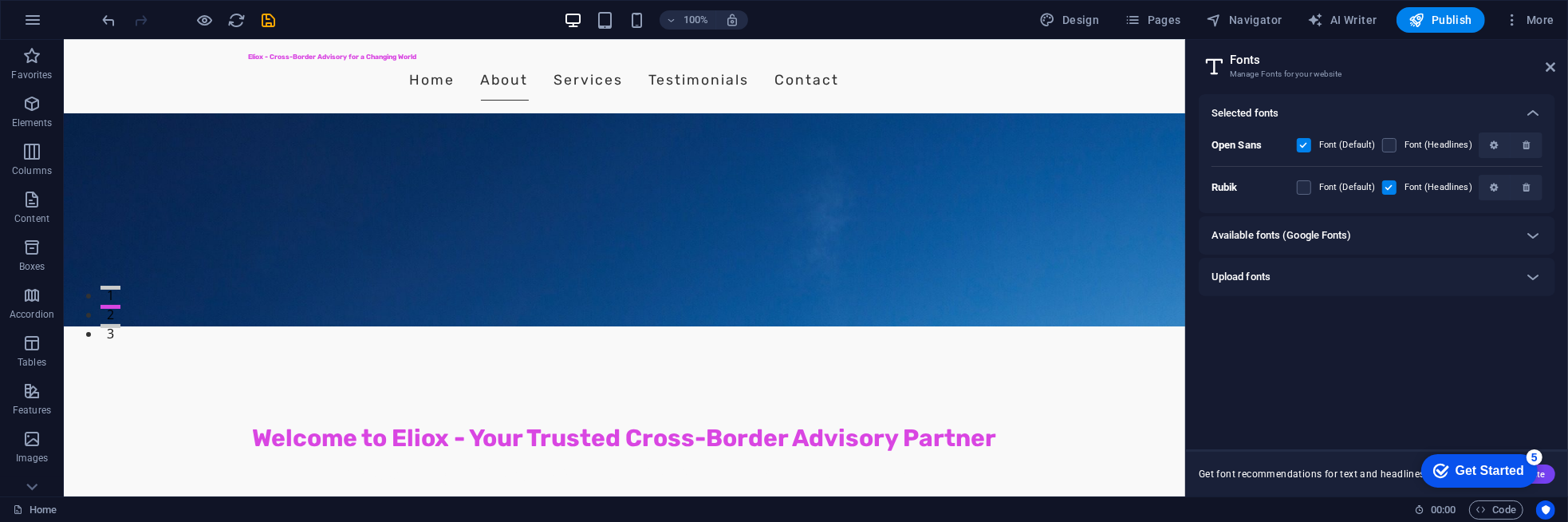
click at [1268, 277] on h6 "Upload fonts" at bounding box center [1241, 277] width 59 height 19
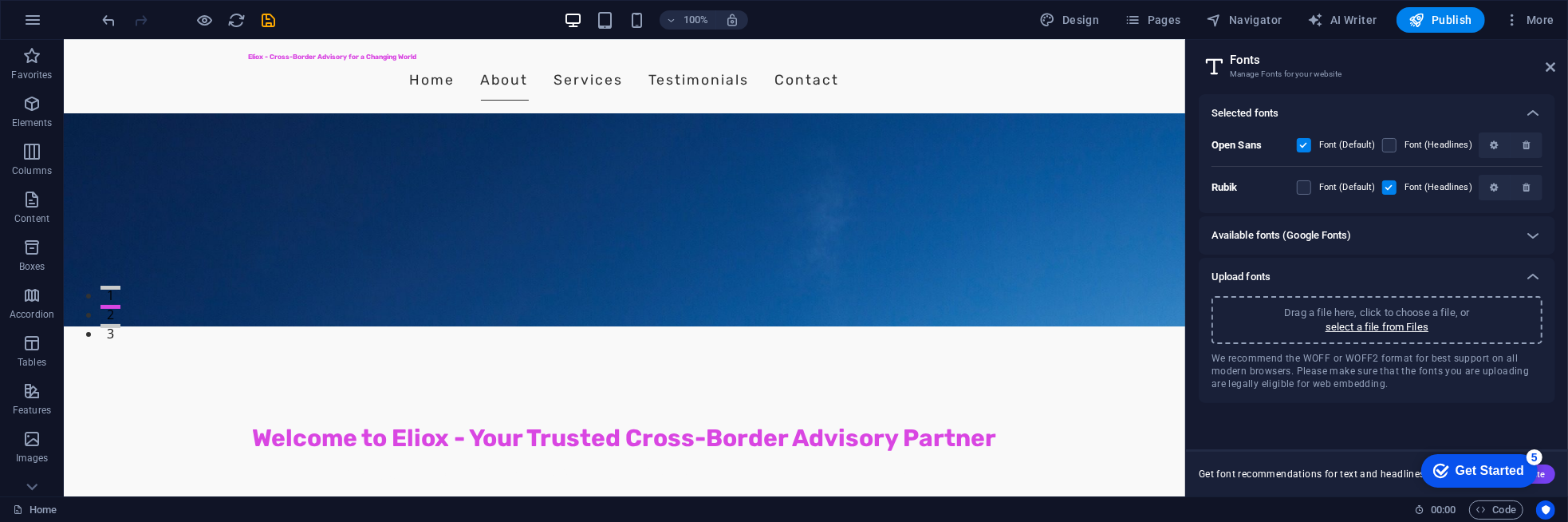
click at [1268, 277] on h6 "Upload fonts" at bounding box center [1241, 277] width 59 height 19
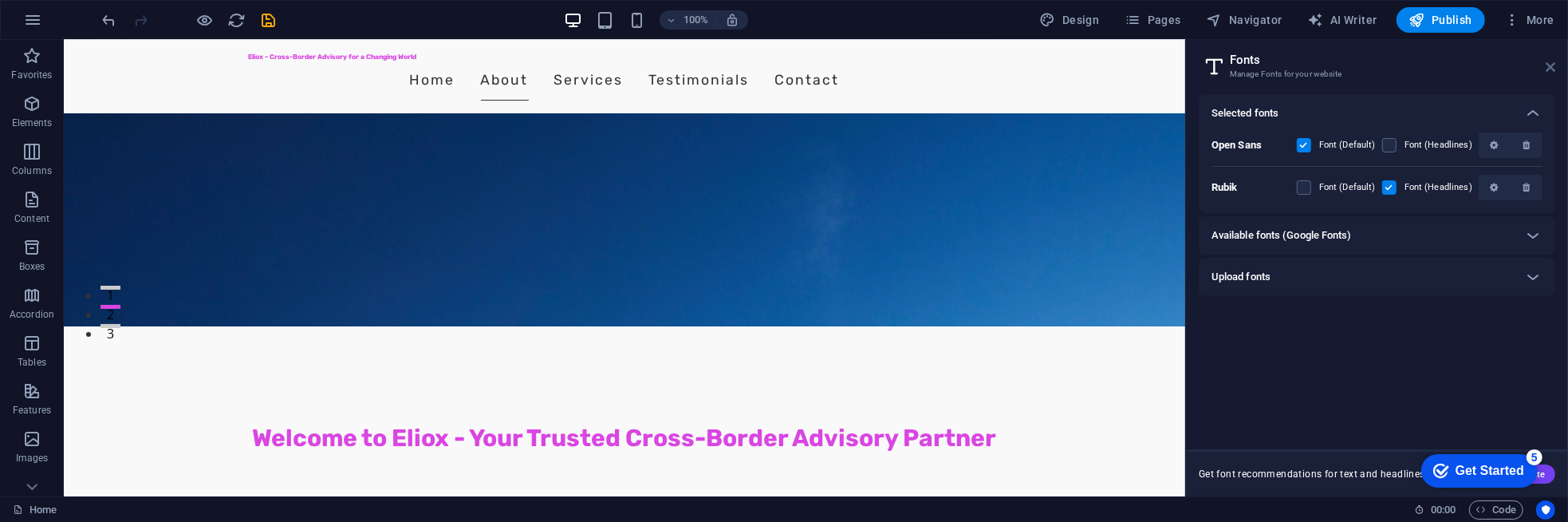
drag, startPoint x: 1549, startPoint y: 62, endPoint x: 1485, endPoint y: 21, distance: 76.0
click at [1549, 61] on icon at bounding box center [1550, 67] width 10 height 13
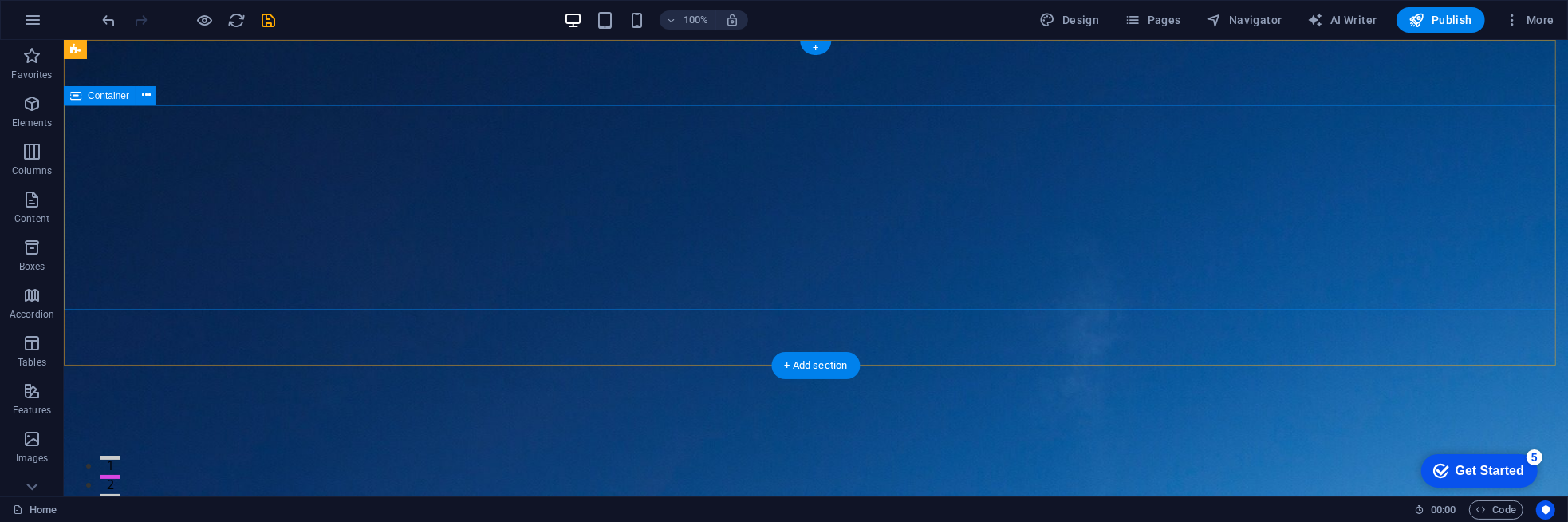
click at [1162, 350] on figure at bounding box center [815, 268] width 1504 height 457
click at [1057, 331] on figure at bounding box center [815, 268] width 1504 height 457
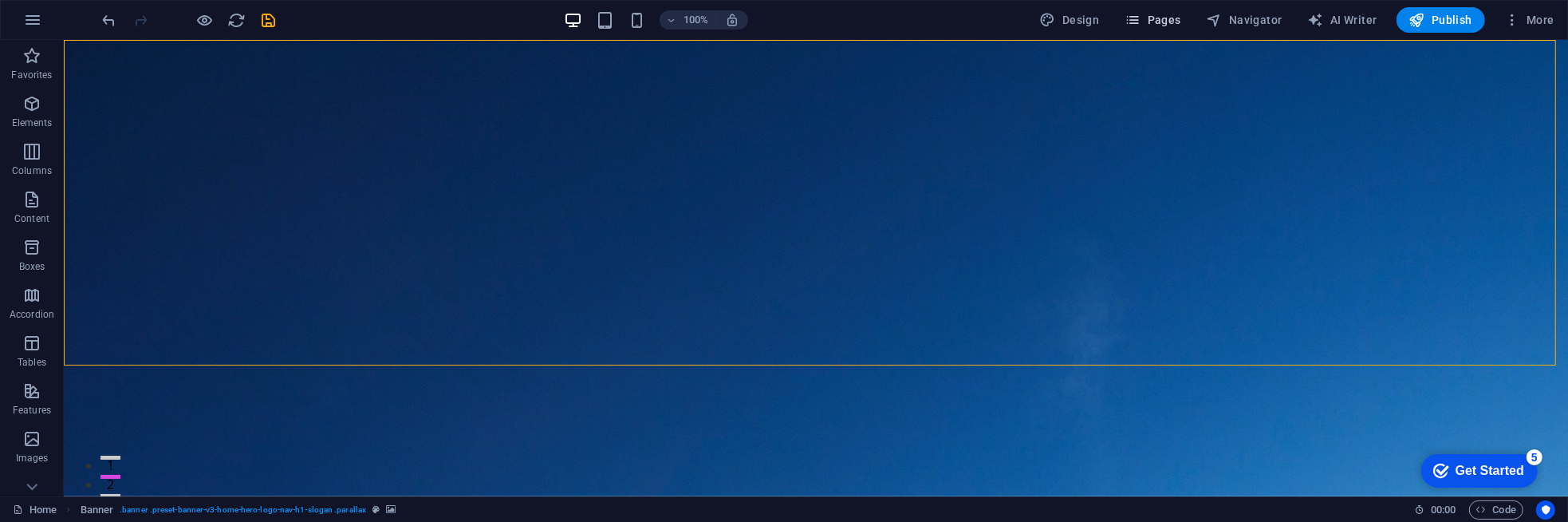
click at [1150, 15] on span "Pages" at bounding box center [1152, 20] width 55 height 16
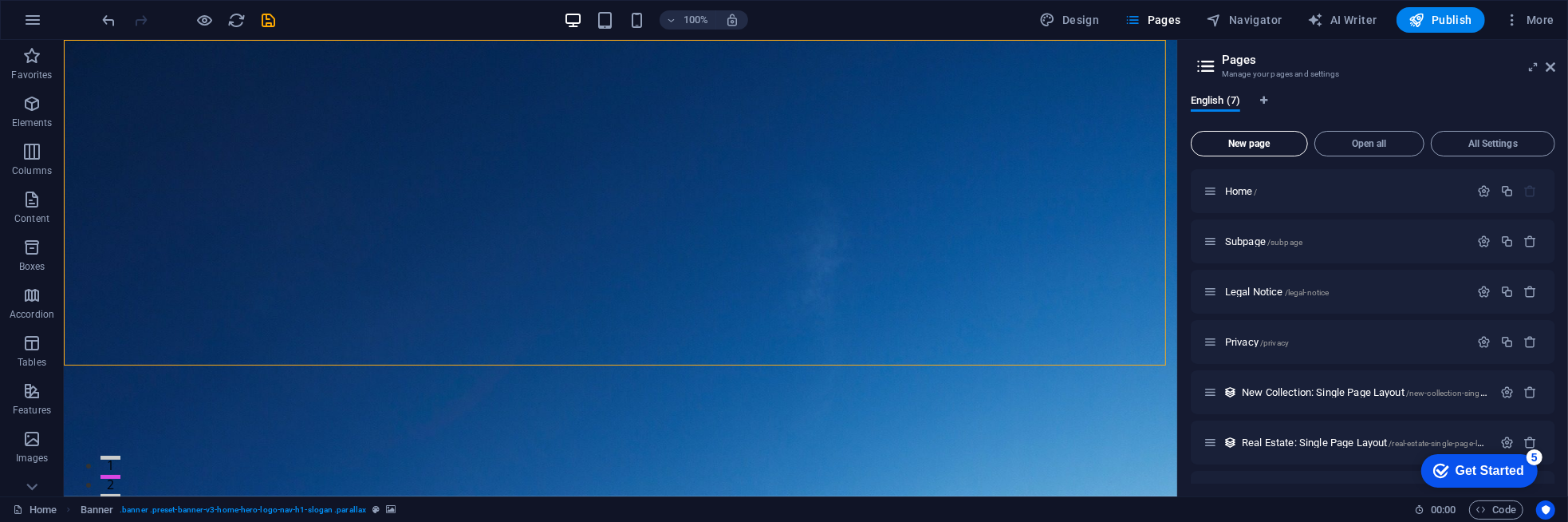
click at [1247, 149] on button "New page" at bounding box center [1248, 143] width 117 height 25
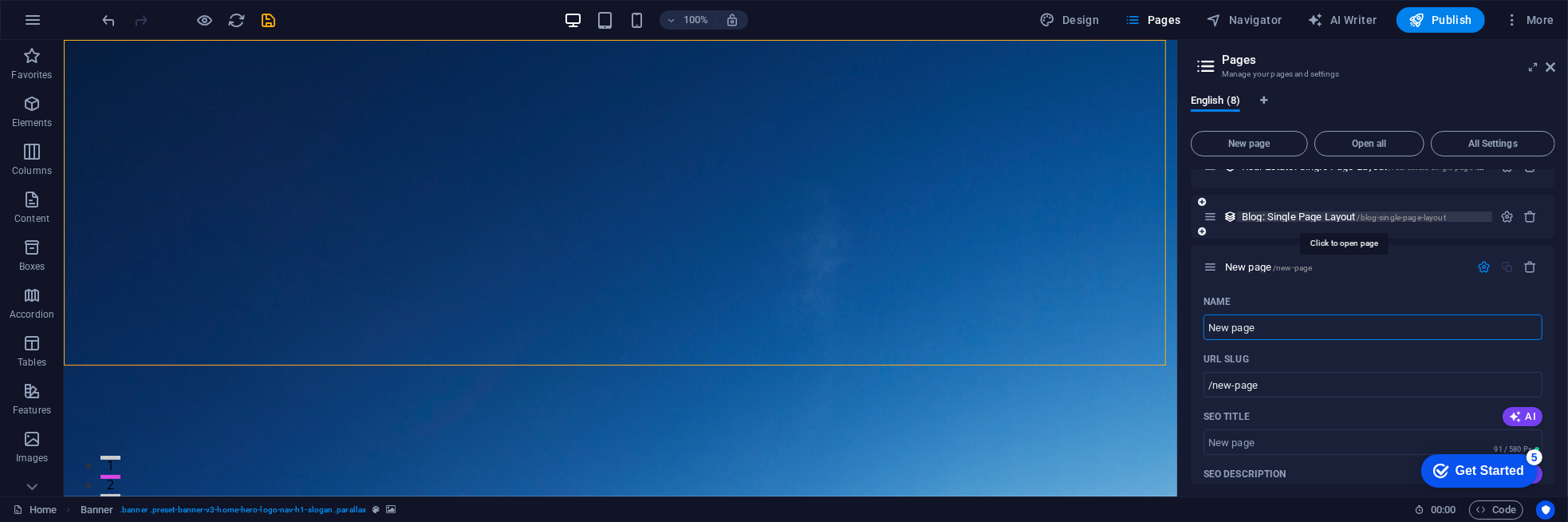
click at [1309, 216] on span "Blog: Single Page Layout /blog-single-page-layout" at bounding box center [1344, 217] width 204 height 12
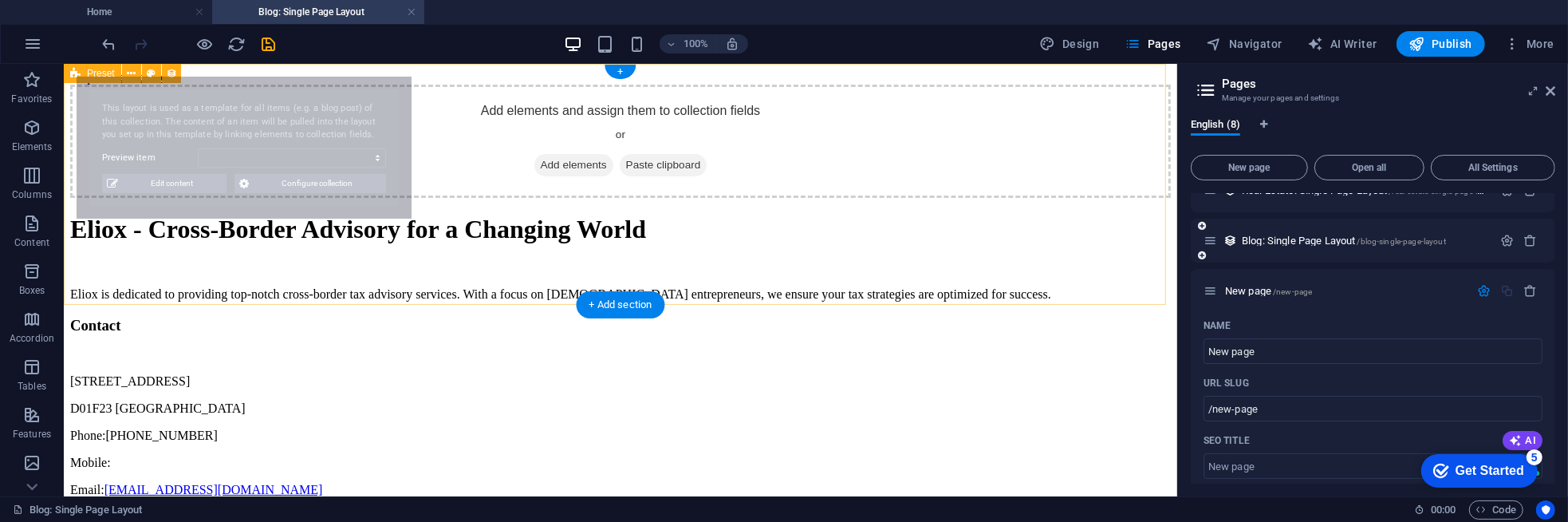
scroll to position [0, 0]
select select "68b59b2f29aee7313d05dbc8"
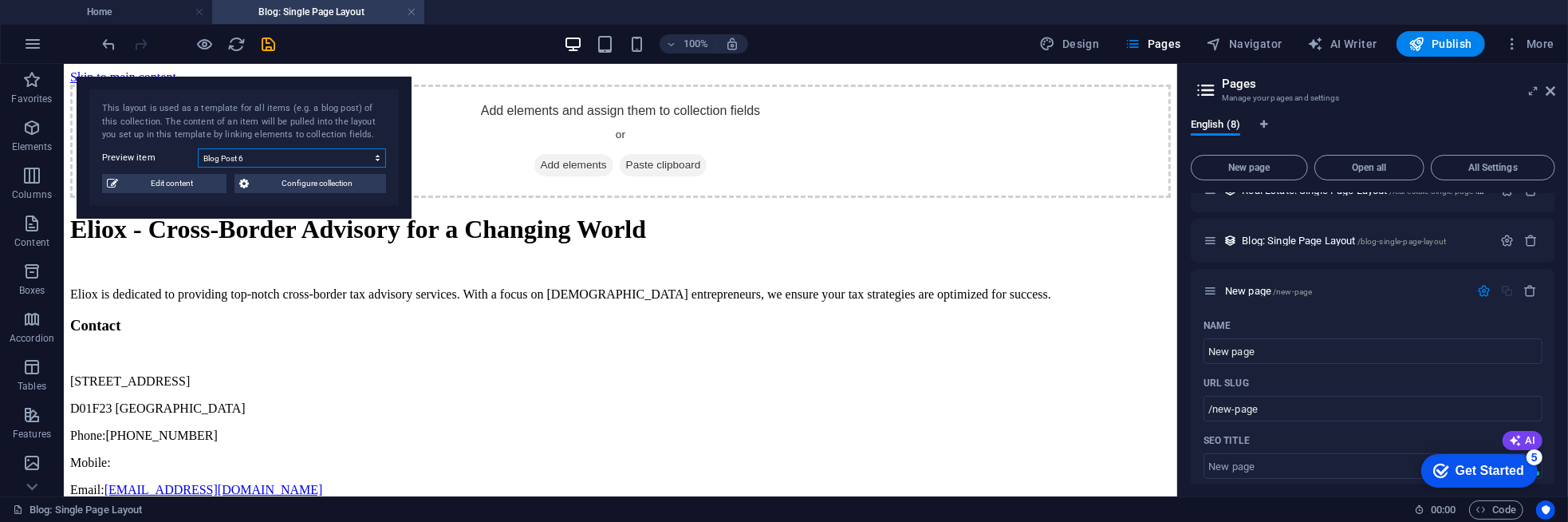
click at [377, 153] on select "Blog Post 6 Blog Post 5 Blog Post 4 Blog Post 3 Blog Post 2 Blog Post 1" at bounding box center [291, 158] width 188 height 19
click at [374, 153] on select "Blog Post 6 Blog Post 5 Blog Post 4 Blog Post 3 Blog Post 2 Blog Post 1" at bounding box center [291, 158] width 188 height 19
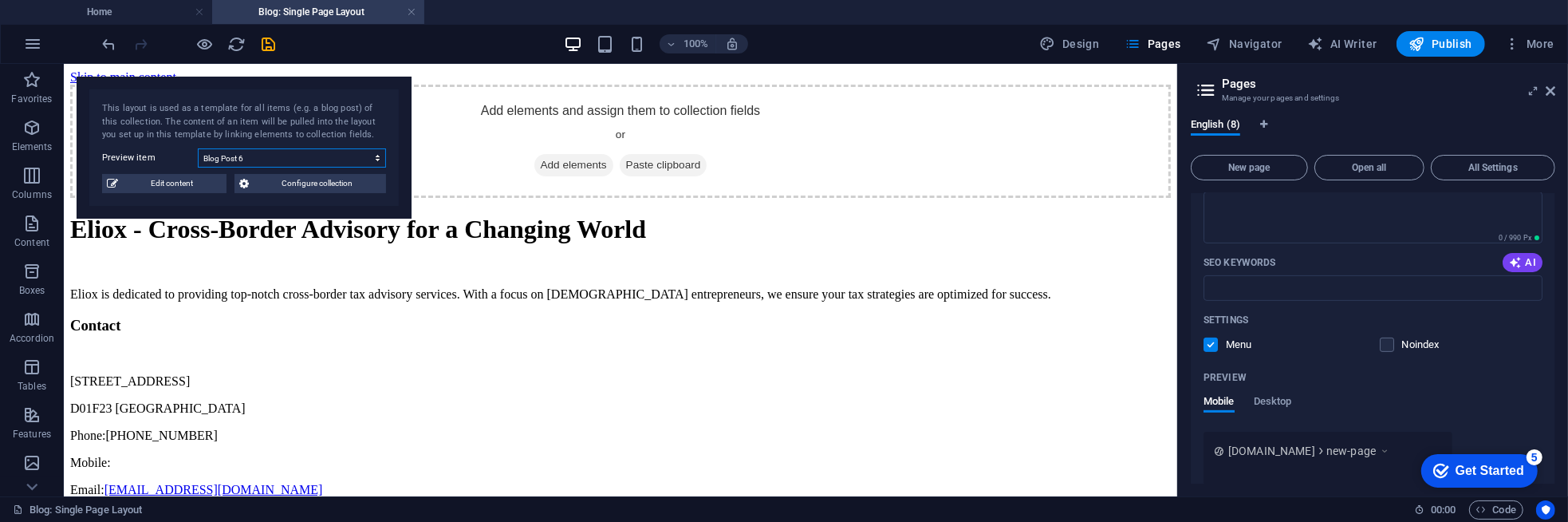
scroll to position [668, 0]
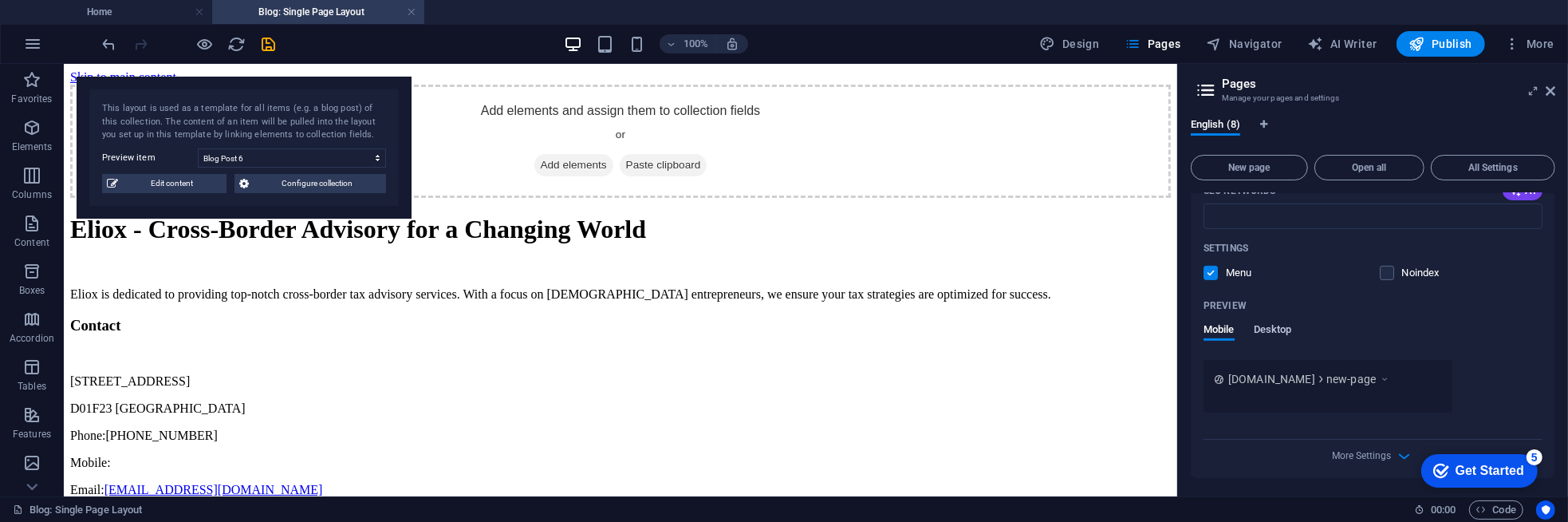
click at [1268, 336] on span "Desktop" at bounding box center [1273, 331] width 38 height 23
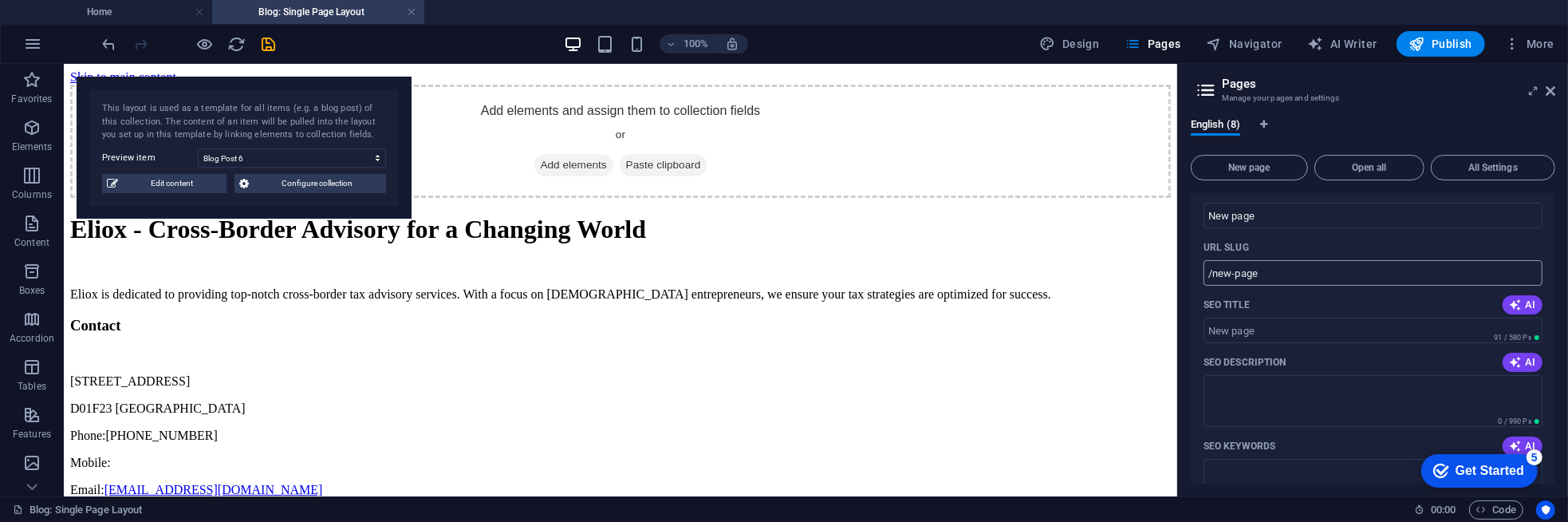
scroll to position [0, 0]
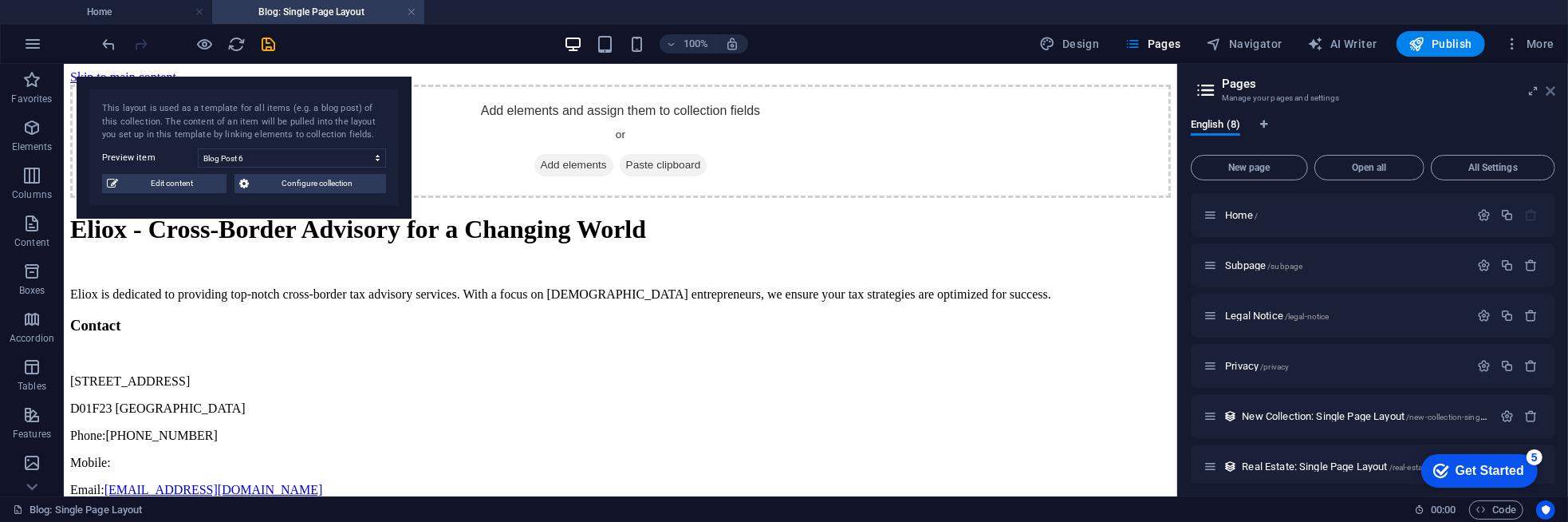
drag, startPoint x: 1547, startPoint y: 91, endPoint x: 1483, endPoint y: 27, distance: 90.5
click at [1547, 91] on icon at bounding box center [1550, 91] width 10 height 13
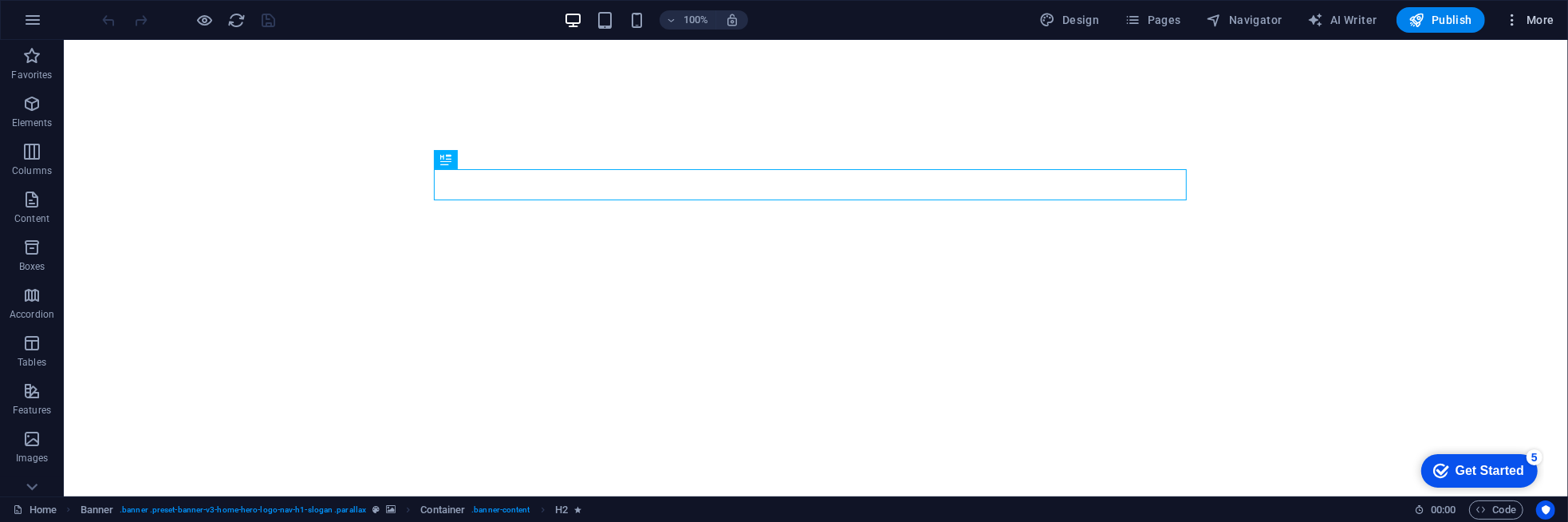
click at [1511, 16] on icon "button" at bounding box center [1512, 20] width 16 height 16
